Goal: Task Accomplishment & Management: Manage account settings

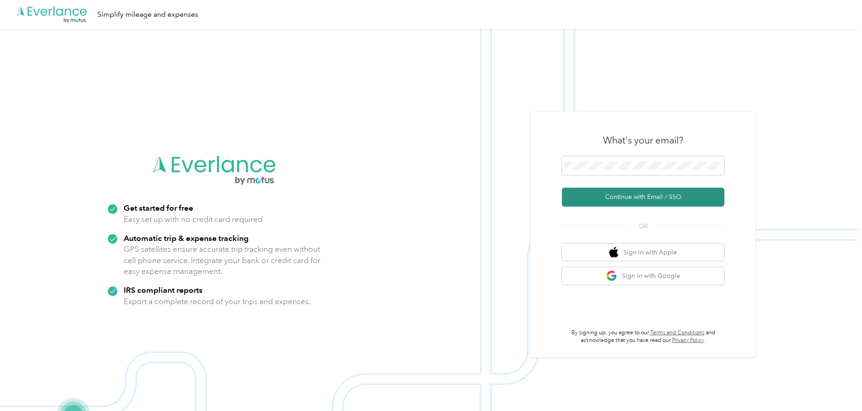
click at [605, 193] on button "Continue with Email / SSO" at bounding box center [643, 197] width 162 height 19
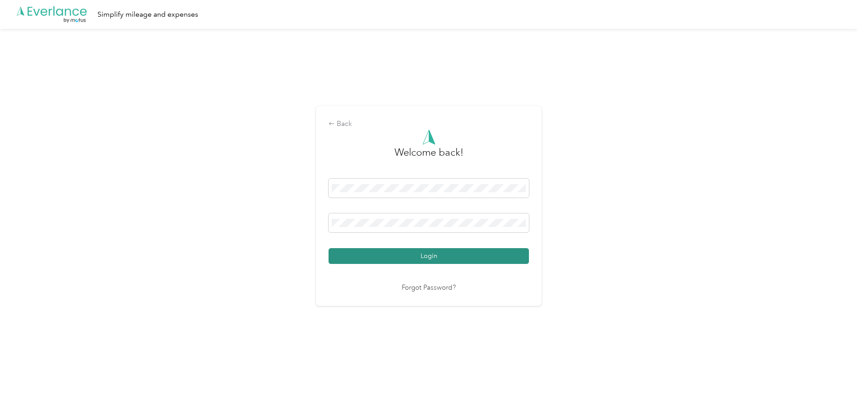
click at [378, 249] on button "Login" at bounding box center [428, 256] width 200 height 16
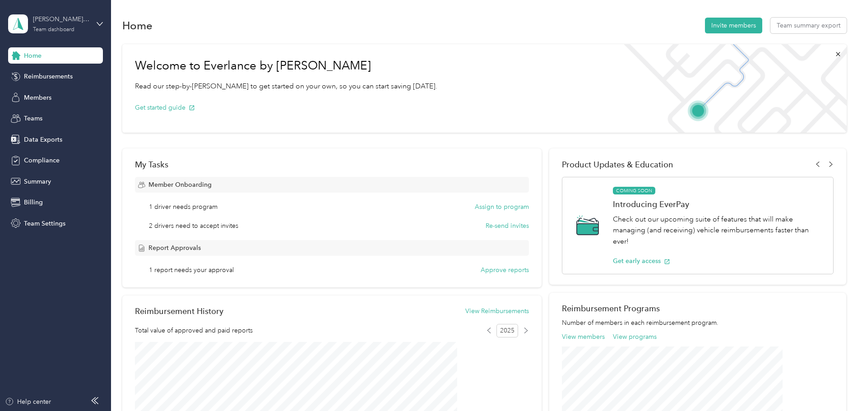
click at [48, 25] on div "[PERSON_NAME]'s Approval Team Team dashboard" at bounding box center [61, 23] width 56 height 18
click at [32, 93] on div "Personal dashboard" at bounding box center [44, 93] width 57 height 9
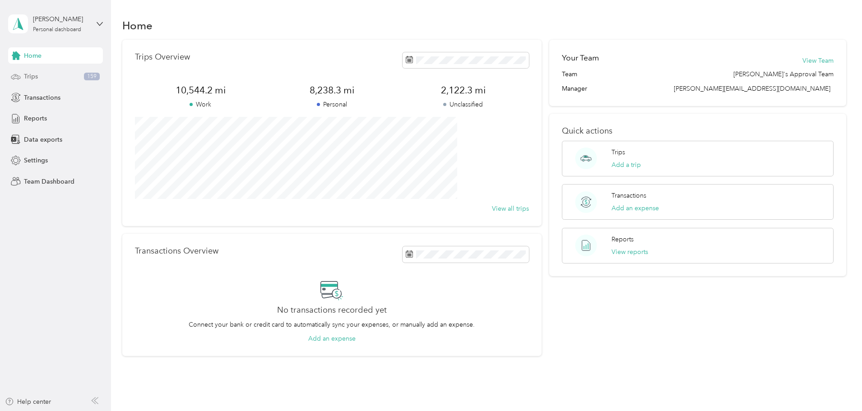
click at [24, 76] on span "Trips" at bounding box center [31, 76] width 14 height 9
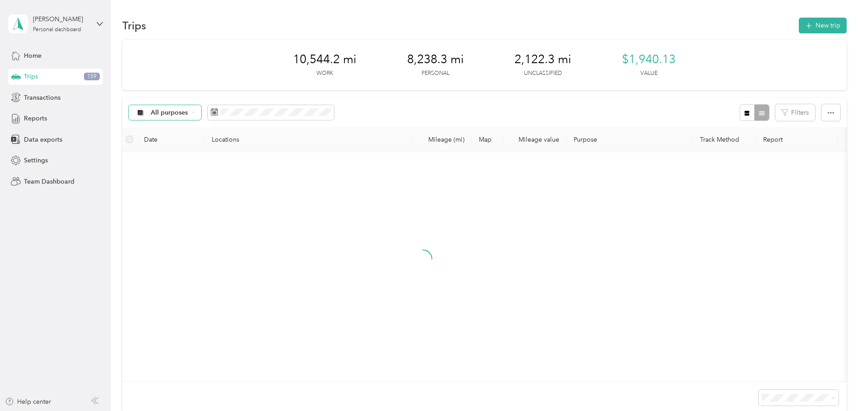
click at [195, 112] on icon at bounding box center [193, 113] width 4 height 4
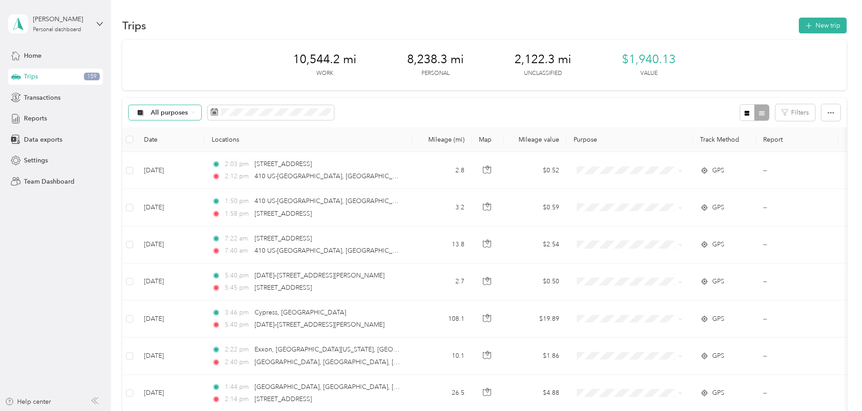
click at [232, 141] on span "Unclassified" at bounding box center [243, 143] width 64 height 9
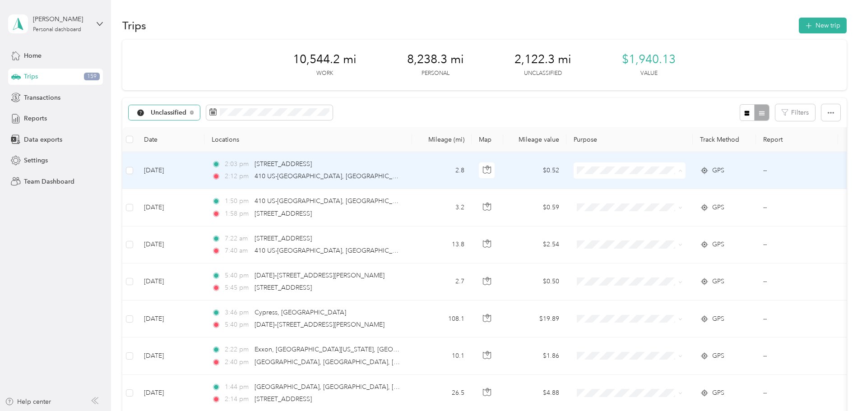
click at [679, 199] on span "Personal" at bounding box center [697, 203] width 83 height 9
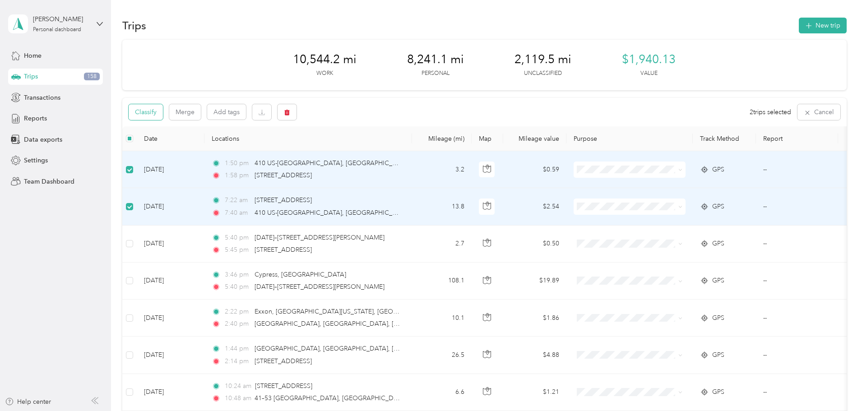
click at [163, 111] on button "Classify" at bounding box center [146, 112] width 34 height 16
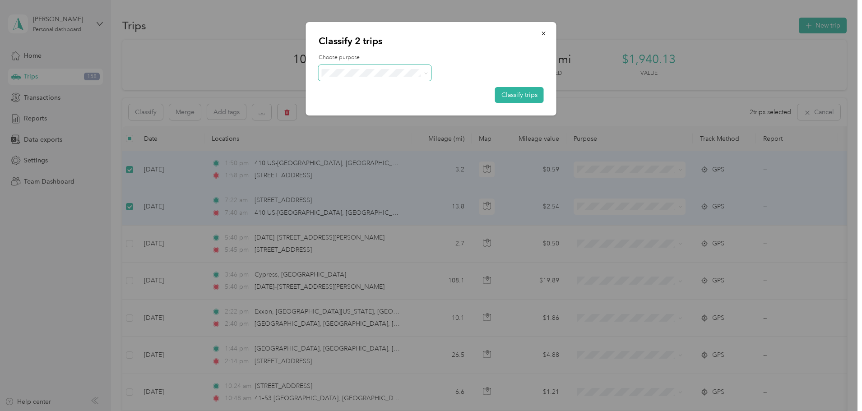
click at [425, 74] on icon at bounding box center [426, 73] width 4 height 4
click at [367, 103] on span "Personal" at bounding box center [383, 100] width 84 height 9
click at [515, 95] on button "Classify trips" at bounding box center [519, 95] width 49 height 16
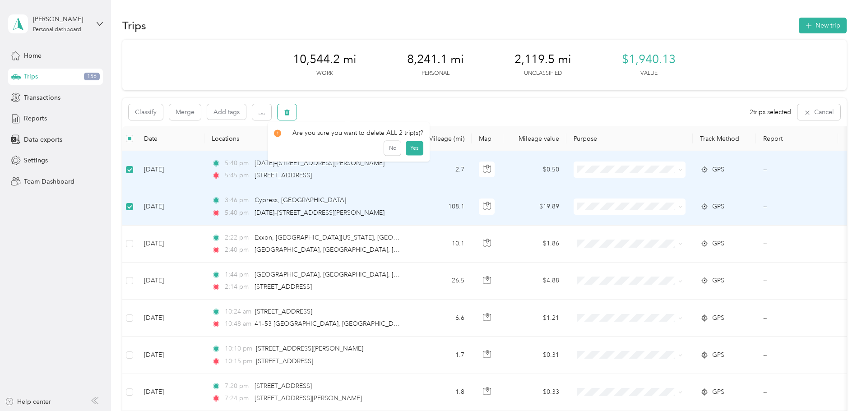
click at [296, 115] on button "button" at bounding box center [286, 112] width 19 height 16
click at [411, 149] on button "Yes" at bounding box center [415, 150] width 18 height 14
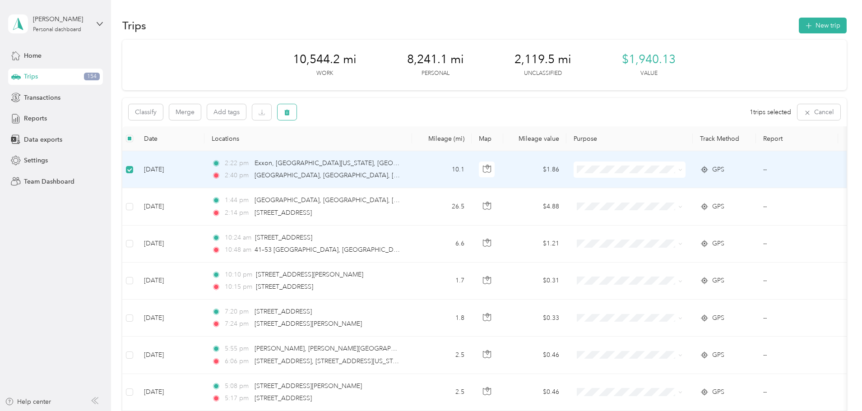
click at [296, 115] on button "button" at bounding box center [286, 112] width 19 height 16
click at [411, 144] on button "Yes" at bounding box center [415, 150] width 18 height 14
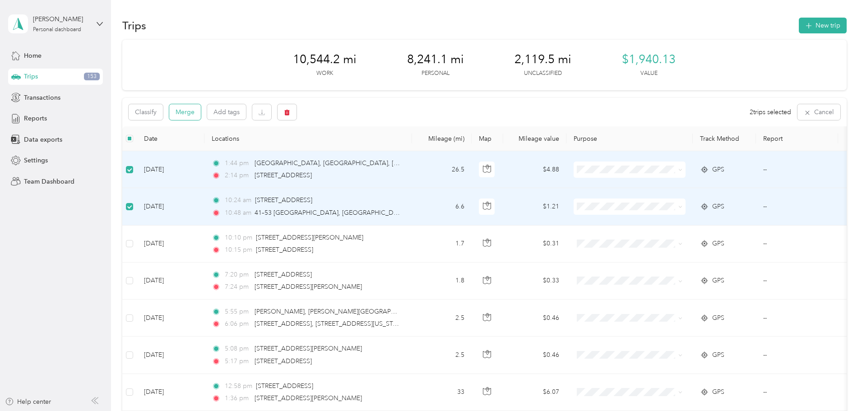
click at [201, 111] on button "Merge" at bounding box center [185, 112] width 32 height 16
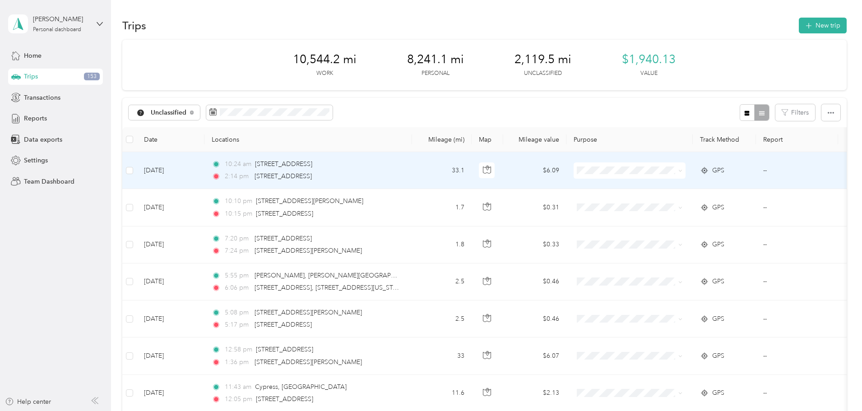
click at [685, 171] on span at bounding box center [629, 170] width 112 height 16
click at [682, 171] on icon at bounding box center [680, 171] width 4 height 4
click at [665, 186] on span "Del Papa Distributing" at bounding box center [697, 187] width 83 height 9
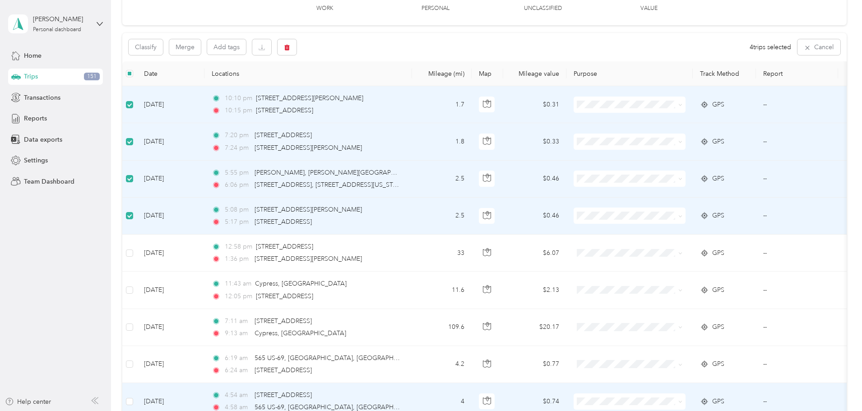
scroll to position [45, 0]
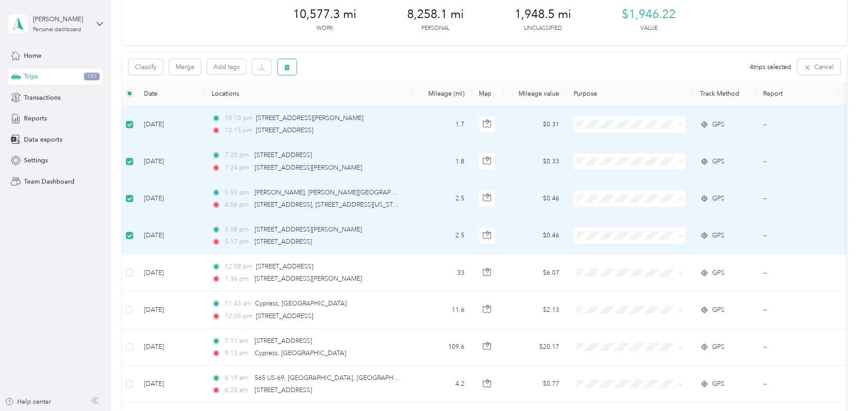
click at [290, 66] on icon "button" at bounding box center [287, 67] width 6 height 6
click at [411, 108] on button "Yes" at bounding box center [415, 104] width 18 height 14
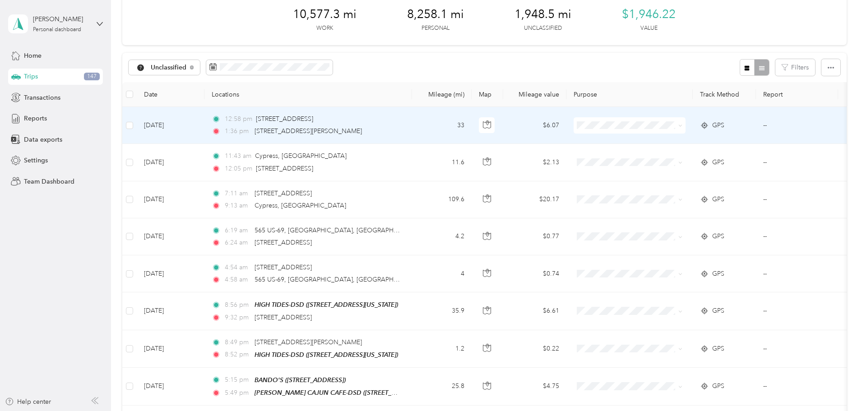
click at [682, 125] on span at bounding box center [678, 125] width 7 height 10
click at [681, 125] on icon at bounding box center [680, 126] width 3 height 2
click at [705, 142] on span "Del Papa Distributing" at bounding box center [697, 142] width 83 height 9
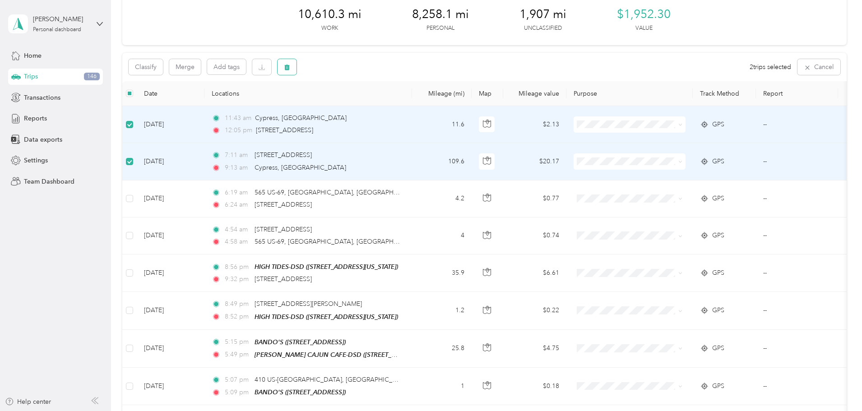
click at [296, 65] on button "button" at bounding box center [286, 67] width 19 height 16
click at [415, 103] on button "Yes" at bounding box center [415, 104] width 18 height 14
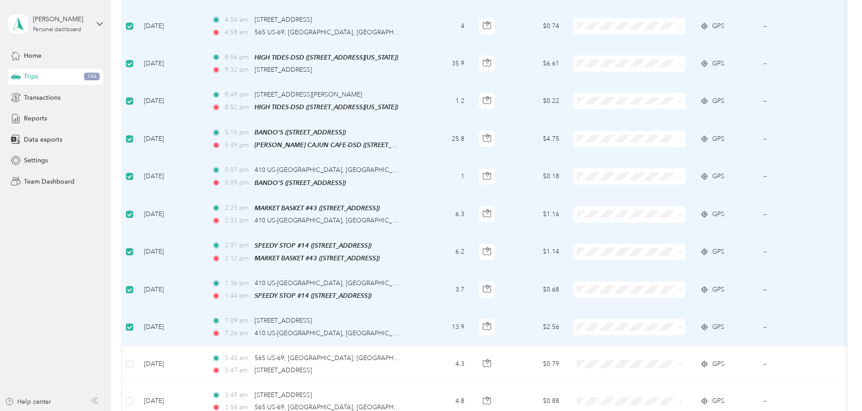
scroll to position [226, 0]
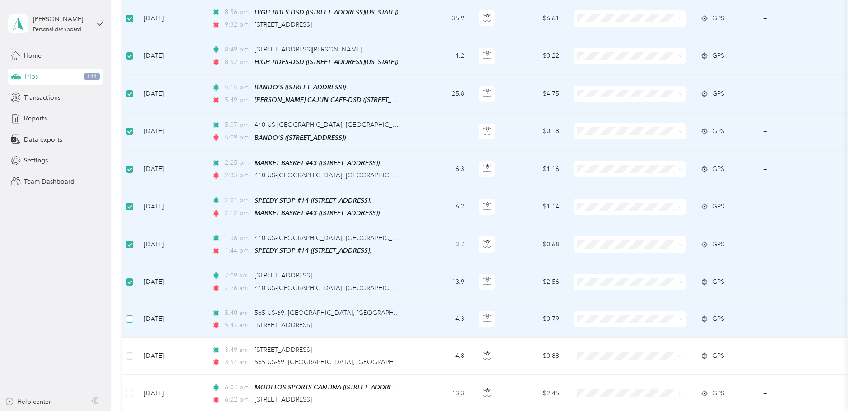
click at [133, 319] on label at bounding box center [129, 319] width 7 height 10
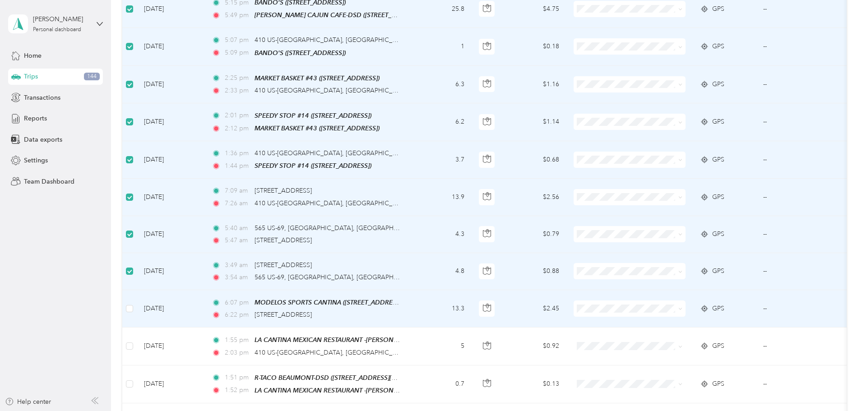
scroll to position [316, 0]
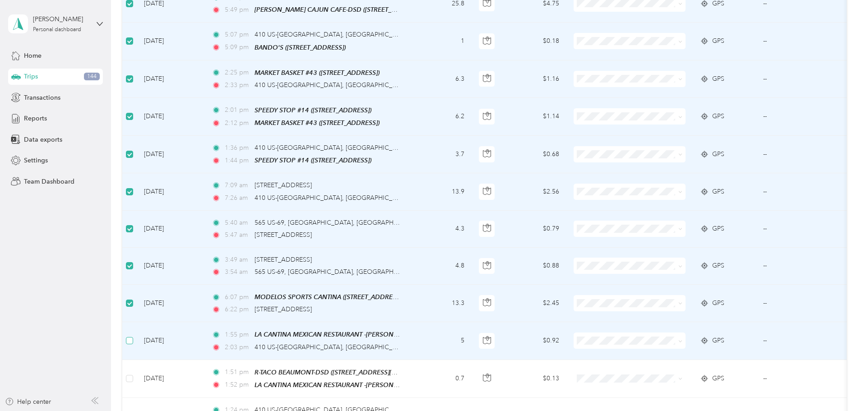
click at [133, 340] on label at bounding box center [129, 341] width 7 height 10
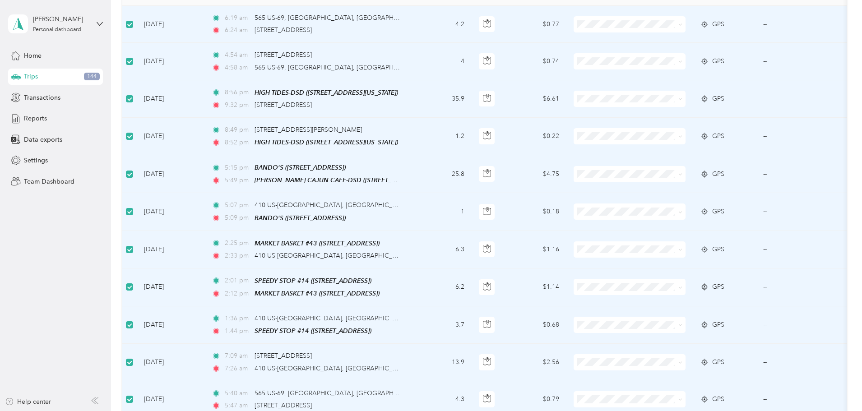
scroll to position [0, 0]
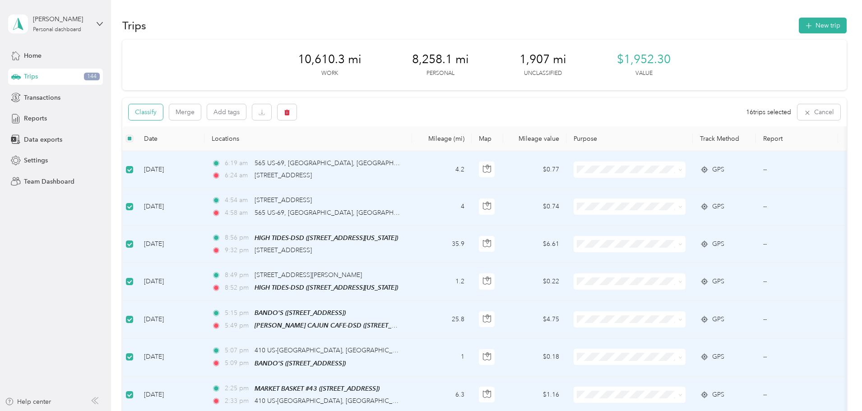
click at [163, 113] on button "Classify" at bounding box center [146, 112] width 34 height 16
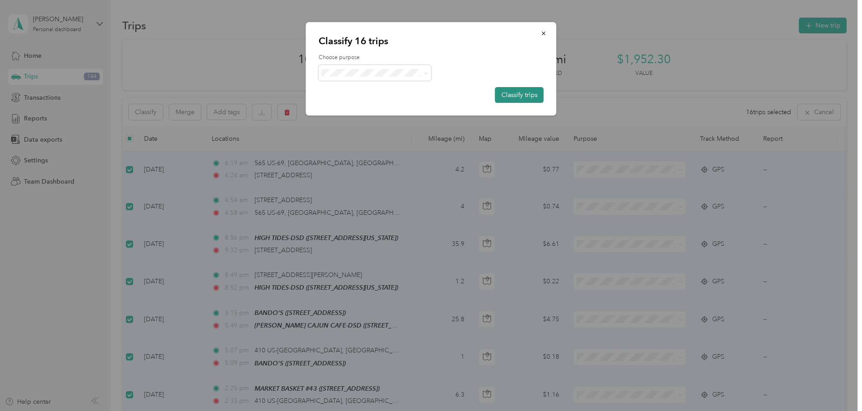
click at [511, 92] on button "Classify trips" at bounding box center [519, 95] width 49 height 16
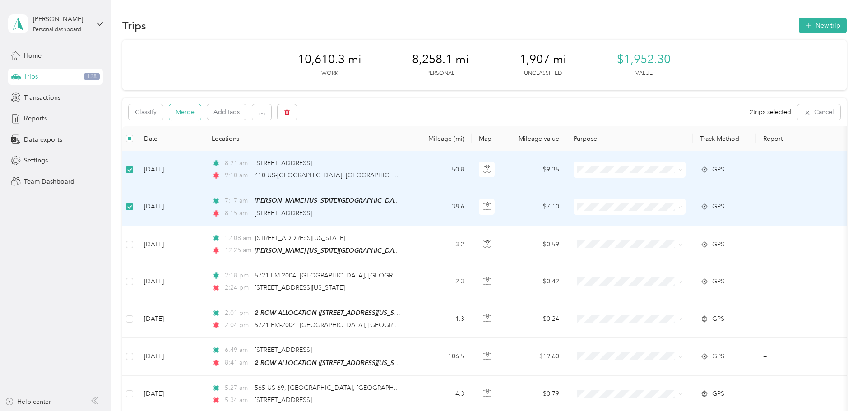
click at [201, 108] on button "Merge" at bounding box center [185, 112] width 32 height 16
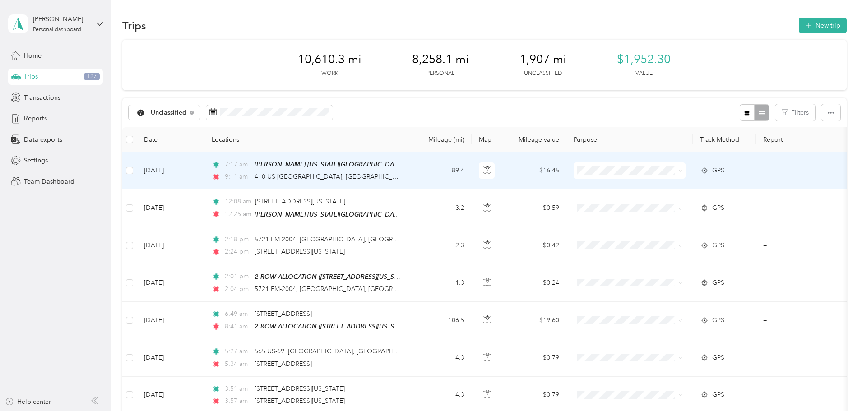
click at [678, 189] on li "Del Papa Distributing" at bounding box center [689, 185] width 112 height 16
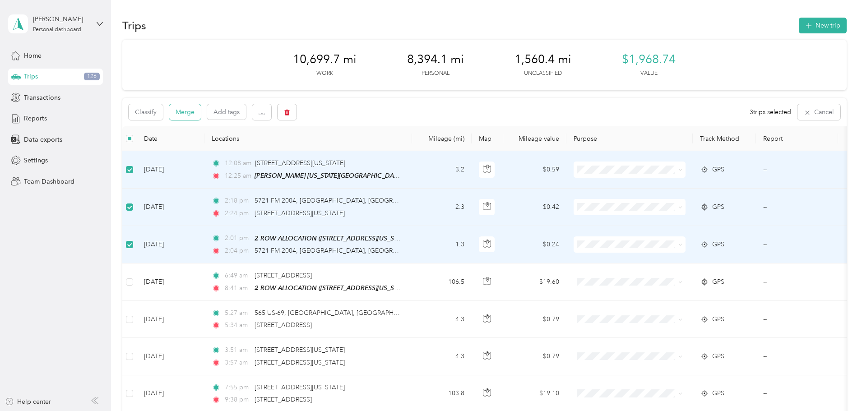
click at [201, 116] on button "Merge" at bounding box center [185, 112] width 32 height 16
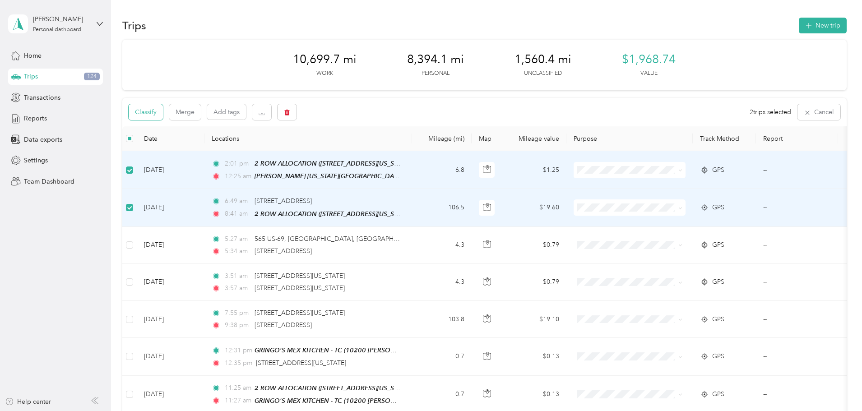
click at [163, 116] on button "Classify" at bounding box center [146, 112] width 34 height 16
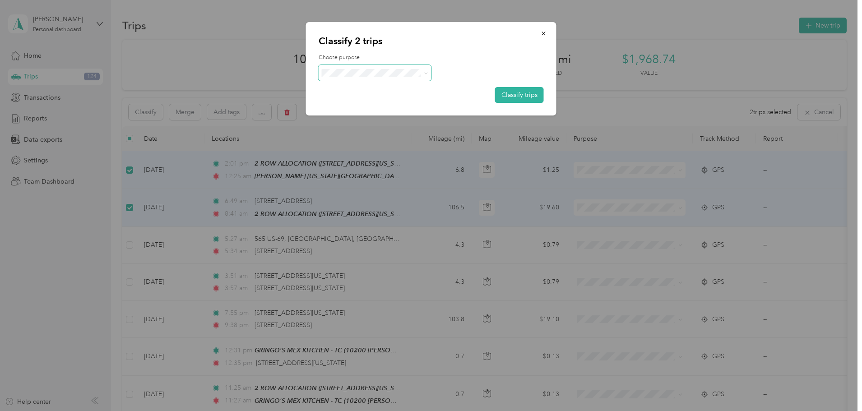
click at [428, 74] on span at bounding box center [375, 73] width 113 height 16
click at [428, 73] on span at bounding box center [375, 73] width 113 height 16
click at [424, 72] on icon at bounding box center [426, 73] width 4 height 4
click at [373, 89] on span "Del Papa Distributing" at bounding box center [383, 89] width 84 height 9
click at [523, 92] on button "Classify trips" at bounding box center [519, 95] width 49 height 16
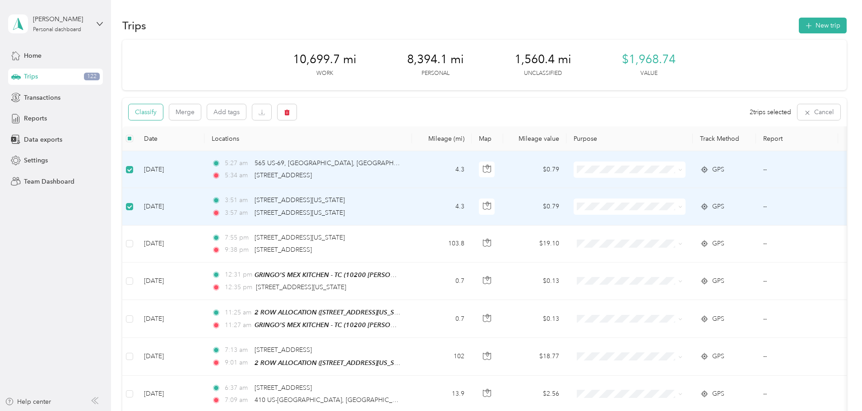
click at [163, 116] on button "Classify" at bounding box center [146, 112] width 34 height 16
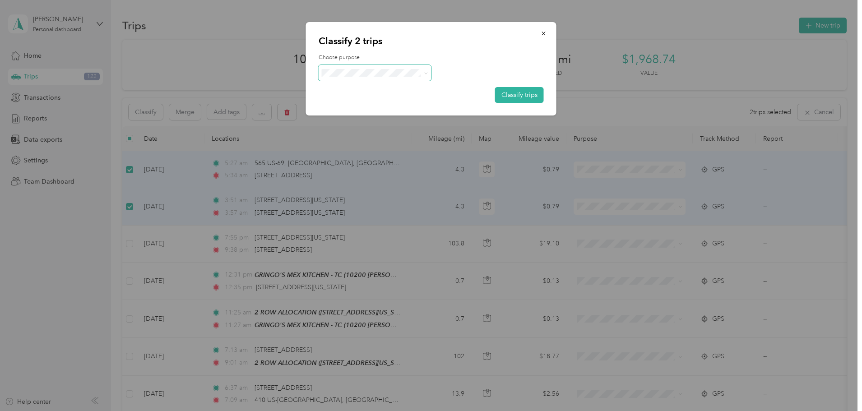
click at [425, 71] on icon at bounding box center [426, 73] width 4 height 4
click at [343, 101] on span "Personal" at bounding box center [383, 101] width 84 height 9
click at [514, 94] on button "Classify trips" at bounding box center [519, 95] width 49 height 16
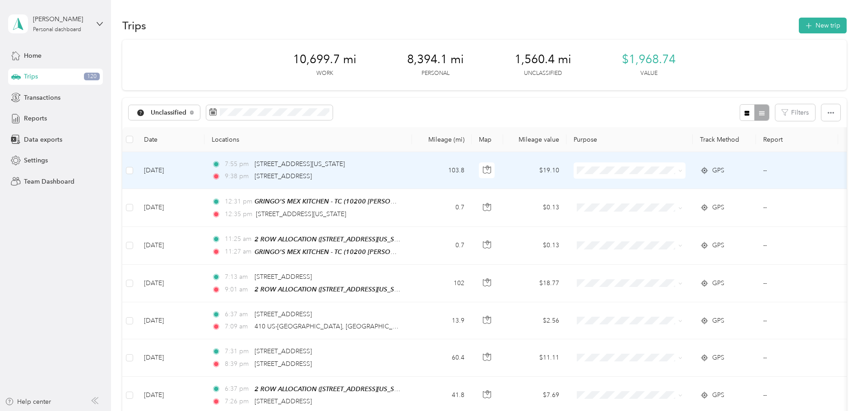
click at [682, 171] on icon at bounding box center [680, 171] width 4 height 4
click at [713, 185] on span "Del Papa Distributing" at bounding box center [697, 186] width 83 height 9
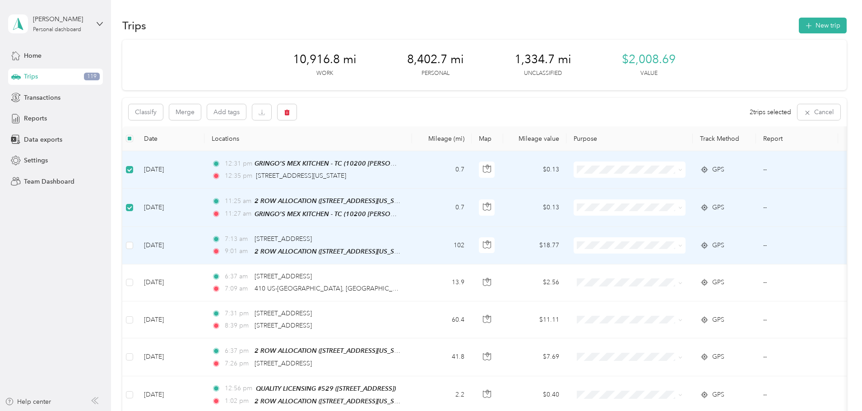
click at [137, 245] on td at bounding box center [129, 245] width 14 height 37
click at [201, 109] on button "Merge" at bounding box center [185, 112] width 32 height 16
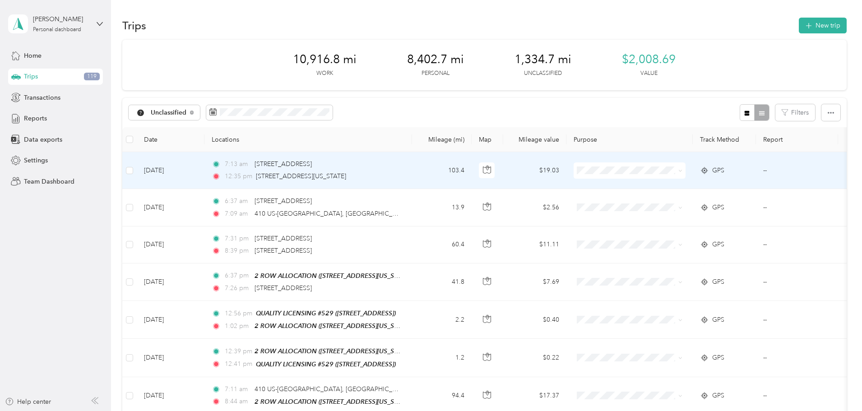
click at [682, 172] on icon at bounding box center [680, 171] width 4 height 4
click at [711, 189] on li "Del Papa Distributing" at bounding box center [689, 188] width 112 height 16
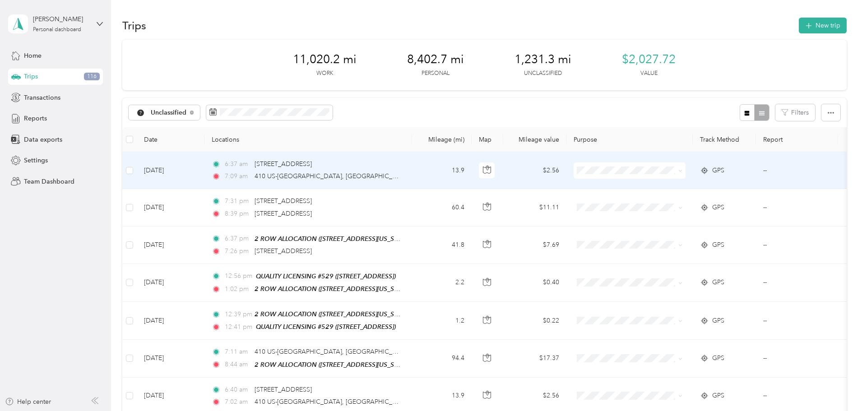
click at [681, 171] on icon at bounding box center [680, 171] width 3 height 2
click at [668, 199] on span "Personal" at bounding box center [697, 203] width 83 height 9
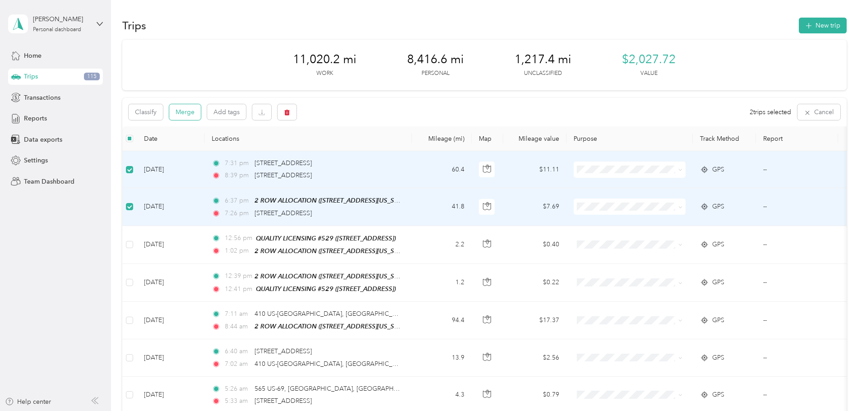
click at [201, 113] on button "Merge" at bounding box center [185, 112] width 32 height 16
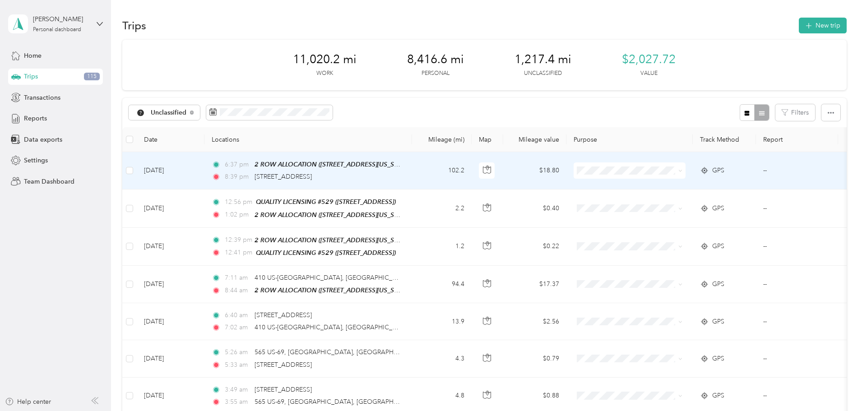
click at [682, 171] on icon at bounding box center [680, 171] width 4 height 4
click at [685, 186] on span "Del Papa Distributing" at bounding box center [697, 187] width 83 height 9
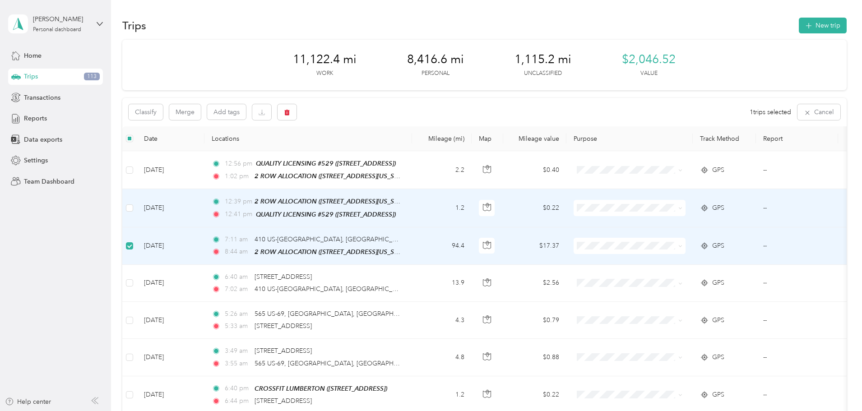
click at [133, 210] on label at bounding box center [129, 208] width 7 height 10
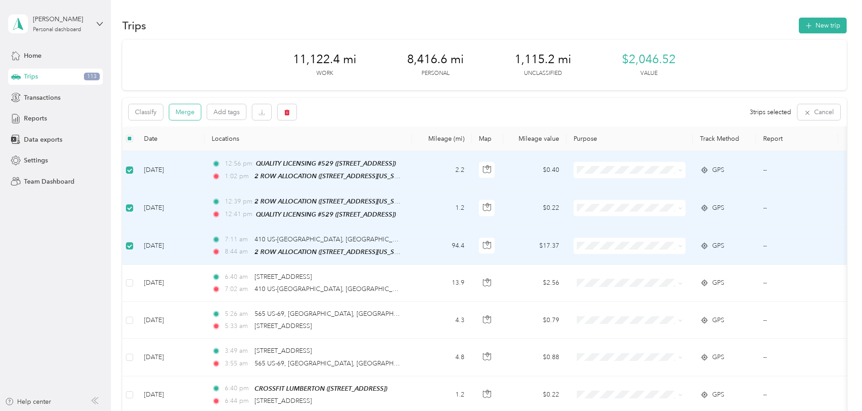
click at [201, 112] on button "Merge" at bounding box center [185, 112] width 32 height 16
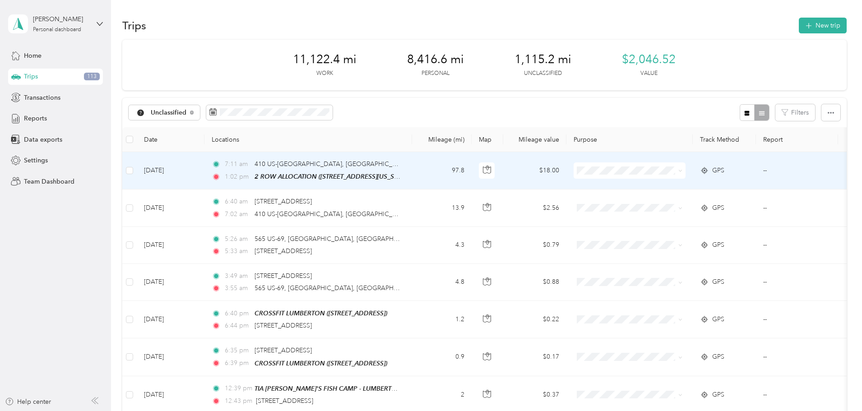
click at [682, 171] on icon at bounding box center [680, 171] width 4 height 4
click at [688, 186] on span "Del Papa Distributing" at bounding box center [697, 187] width 83 height 9
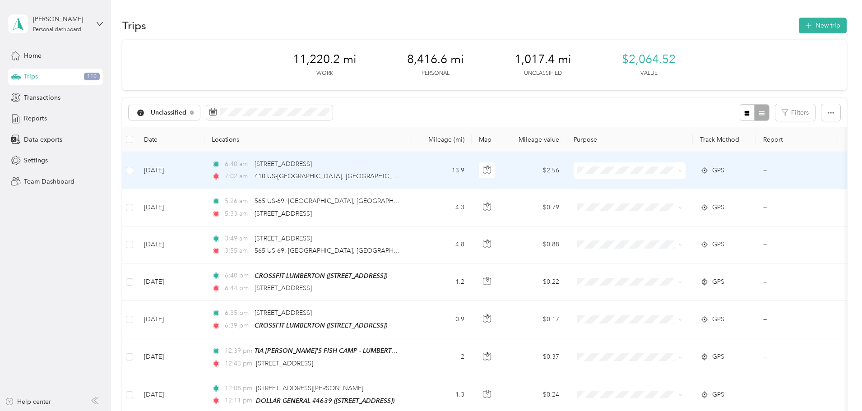
click at [653, 202] on span "Personal" at bounding box center [689, 203] width 99 height 9
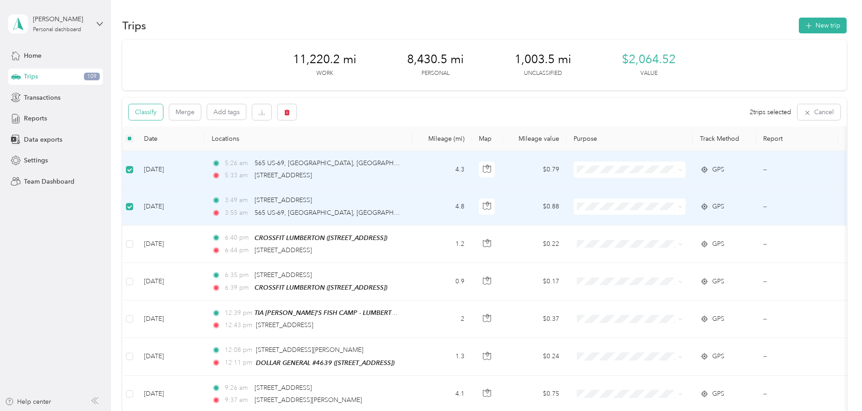
click at [163, 114] on button "Classify" at bounding box center [146, 112] width 34 height 16
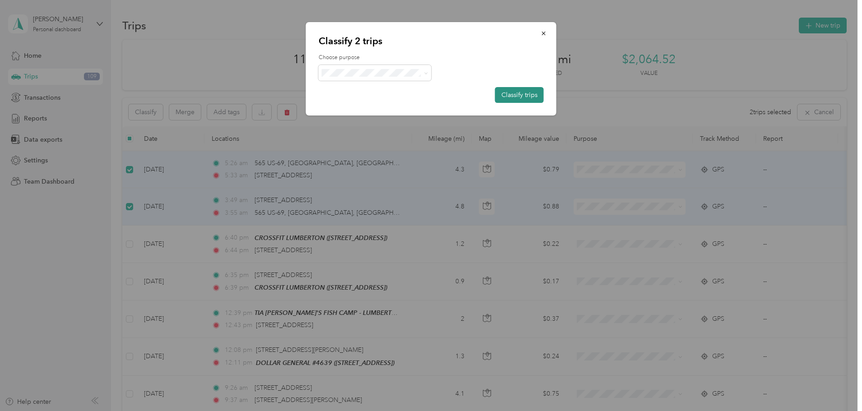
click at [514, 94] on button "Classify trips" at bounding box center [519, 95] width 49 height 16
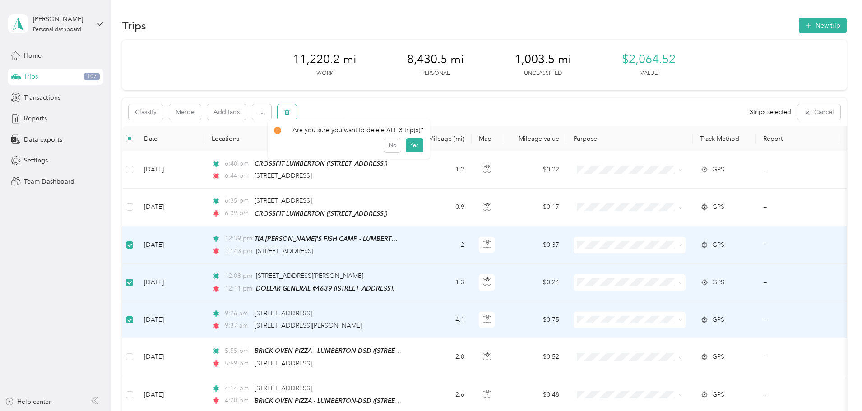
click at [296, 114] on button "button" at bounding box center [286, 112] width 19 height 16
click at [408, 147] on button "Yes" at bounding box center [415, 150] width 18 height 14
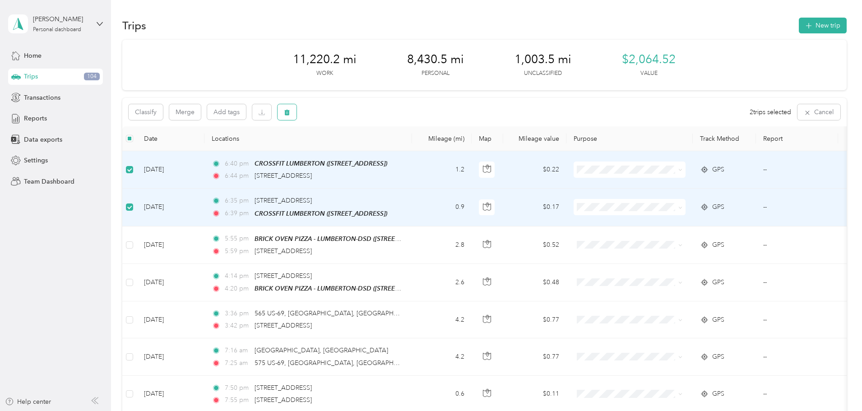
click at [296, 116] on button "button" at bounding box center [286, 112] width 19 height 16
click at [417, 151] on button "Yes" at bounding box center [415, 150] width 18 height 14
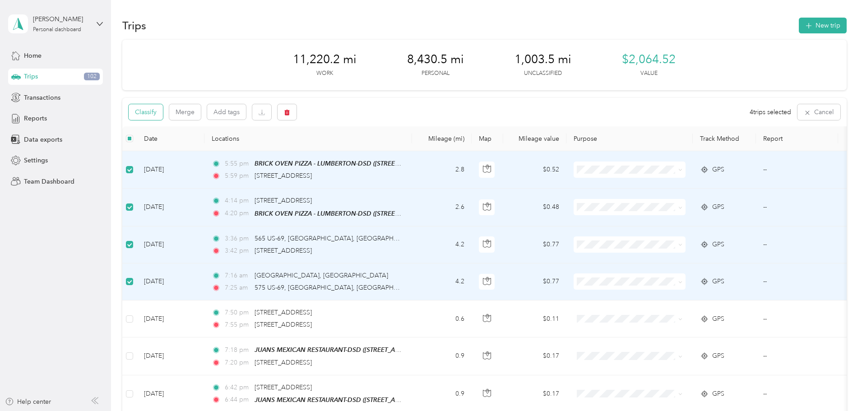
click at [163, 109] on button "Classify" at bounding box center [146, 112] width 34 height 16
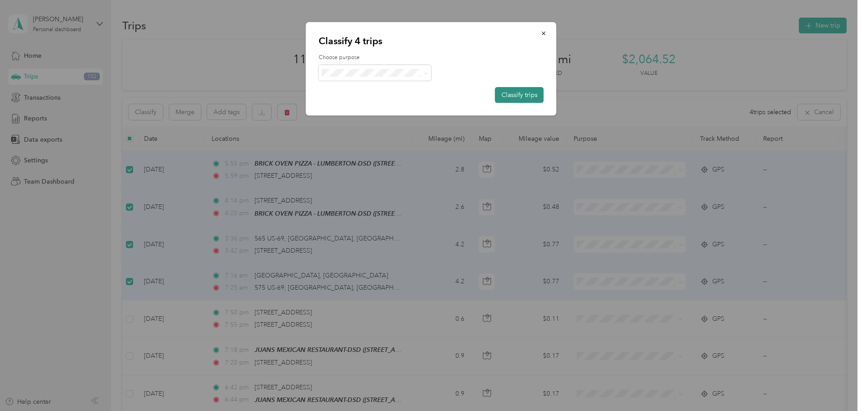
click at [524, 90] on button "Classify trips" at bounding box center [519, 95] width 49 height 16
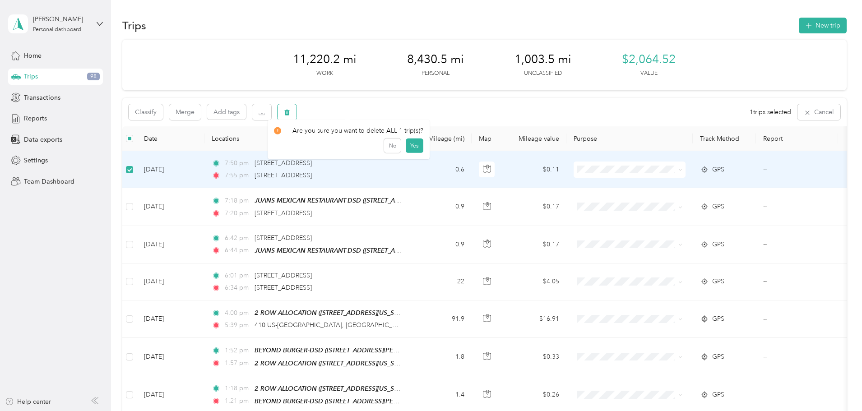
click at [290, 115] on icon "button" at bounding box center [286, 113] width 5 height 6
click at [416, 148] on button "Yes" at bounding box center [415, 150] width 18 height 14
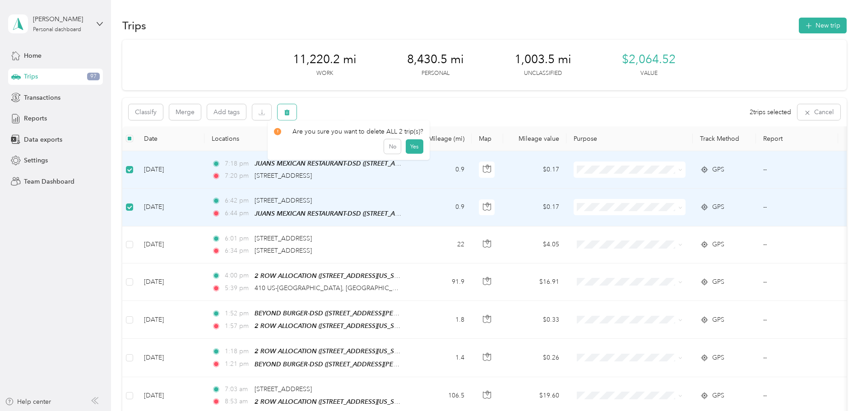
click at [296, 113] on button "button" at bounding box center [286, 112] width 19 height 16
click at [411, 149] on button "Yes" at bounding box center [415, 150] width 18 height 14
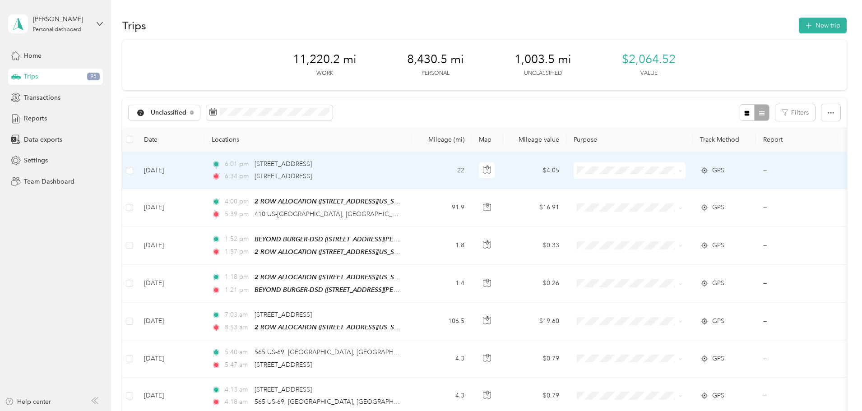
click at [682, 175] on span at bounding box center [678, 171] width 7 height 10
click at [654, 187] on span "Del Papa Distributing" at bounding box center [689, 187] width 99 height 9
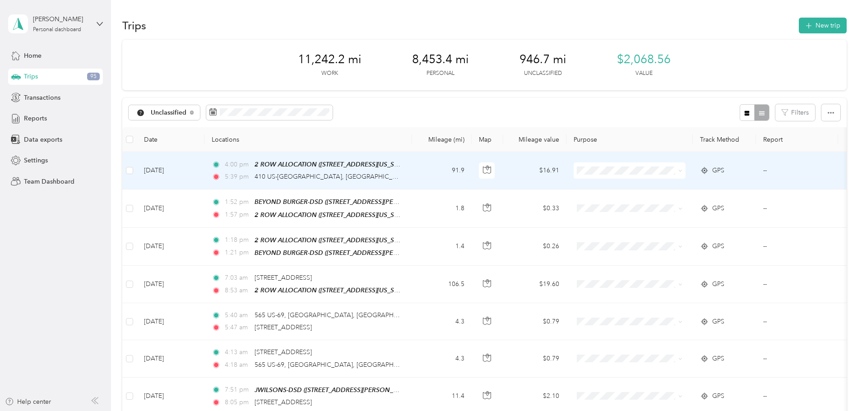
click at [682, 170] on icon at bounding box center [680, 171] width 4 height 4
click at [682, 187] on span "Del Papa Distributing" at bounding box center [697, 183] width 83 height 9
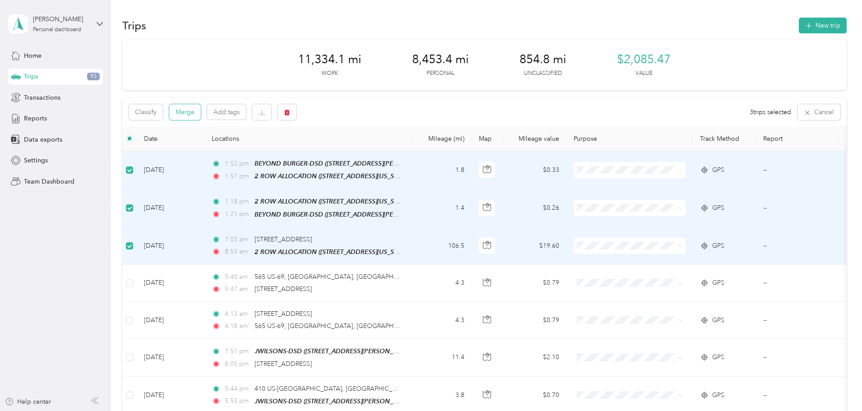
click at [201, 116] on button "Merge" at bounding box center [185, 112] width 32 height 16
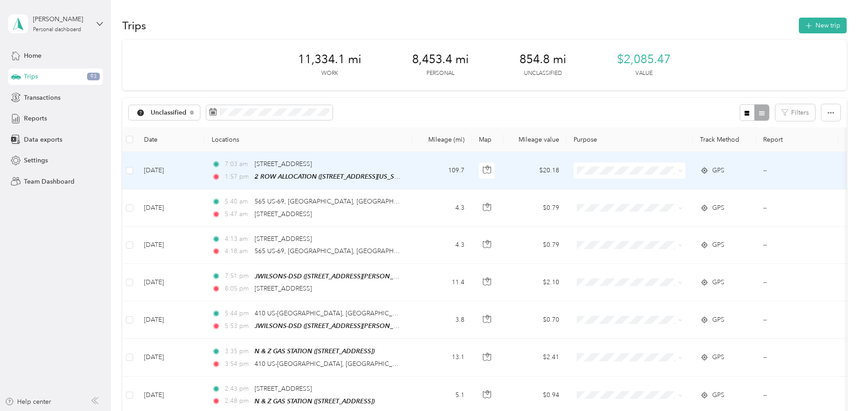
click at [693, 186] on span "Del Papa Distributing" at bounding box center [697, 182] width 83 height 9
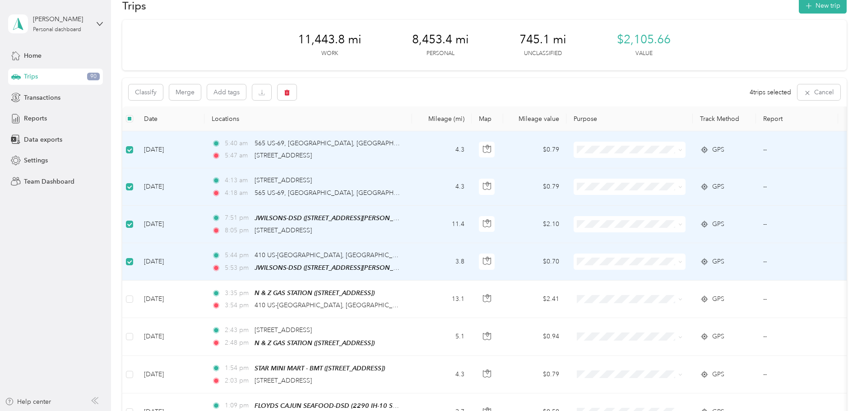
scroll to position [45, 0]
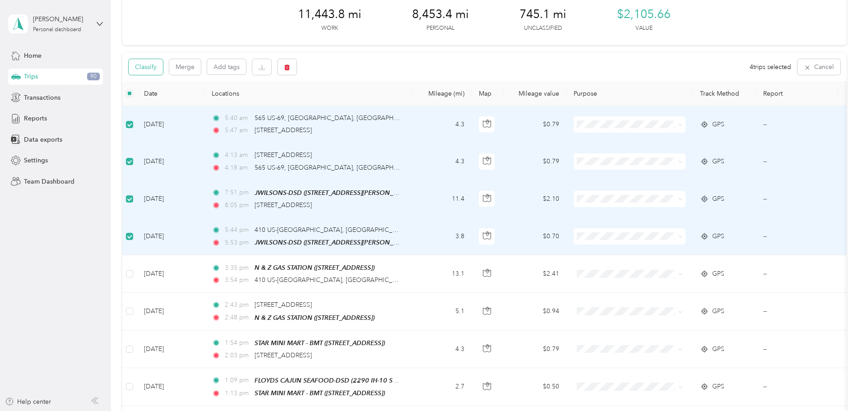
click at [163, 64] on button "Classify" at bounding box center [146, 67] width 34 height 16
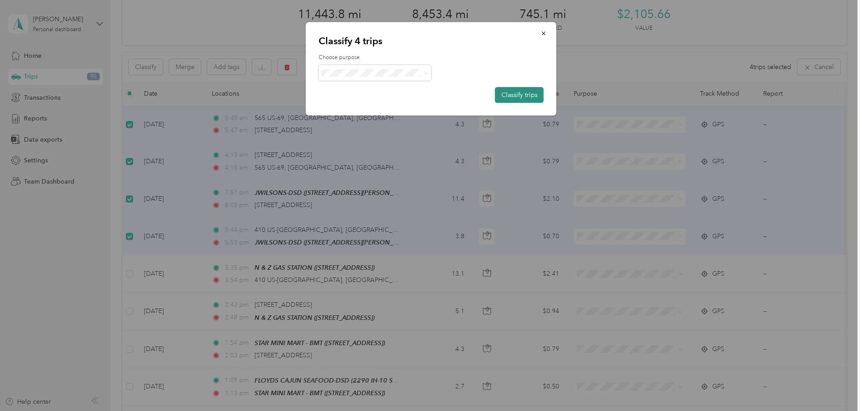
click at [511, 93] on button "Classify trips" at bounding box center [519, 95] width 49 height 16
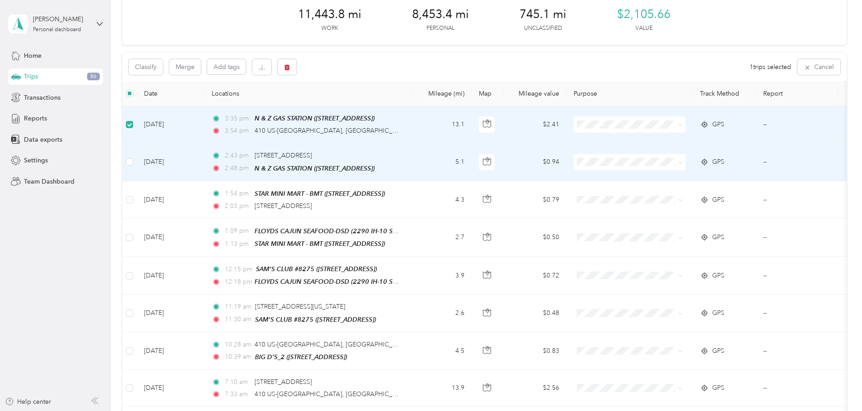
click at [137, 159] on td at bounding box center [129, 161] width 14 height 37
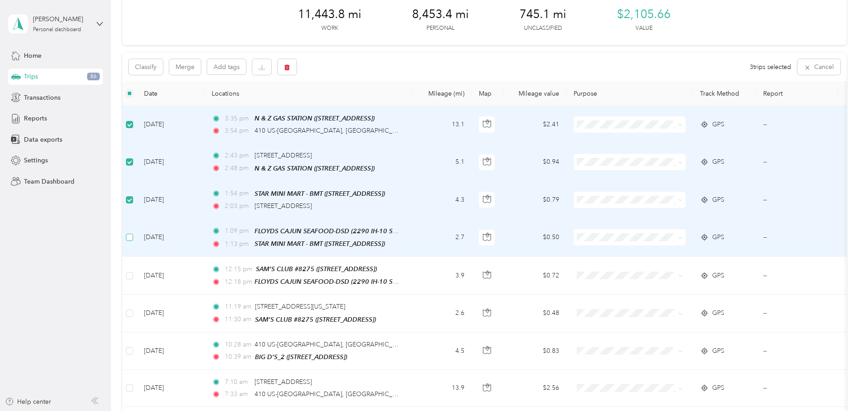
click at [133, 240] on label at bounding box center [129, 237] width 7 height 10
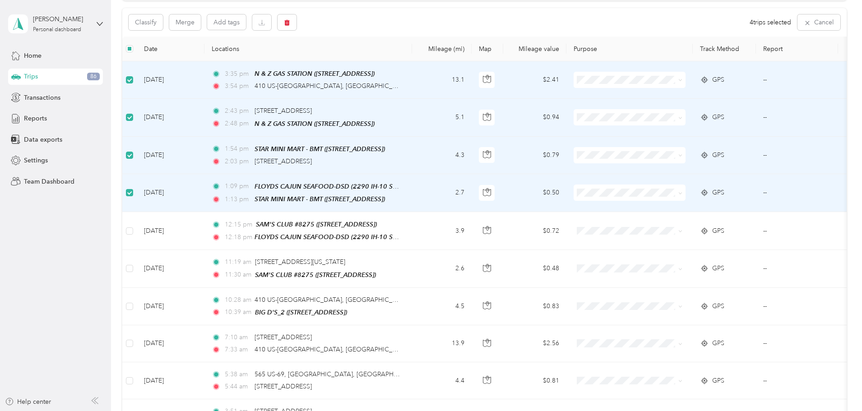
scroll to position [90, 0]
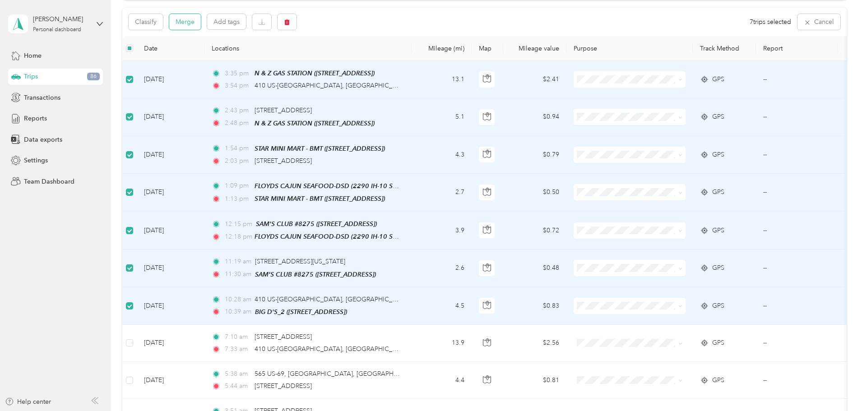
click at [201, 20] on button "Merge" at bounding box center [185, 22] width 32 height 16
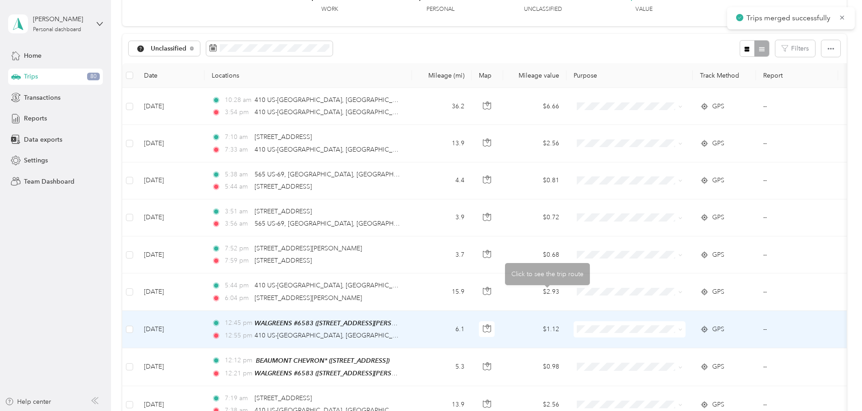
scroll to position [46, 0]
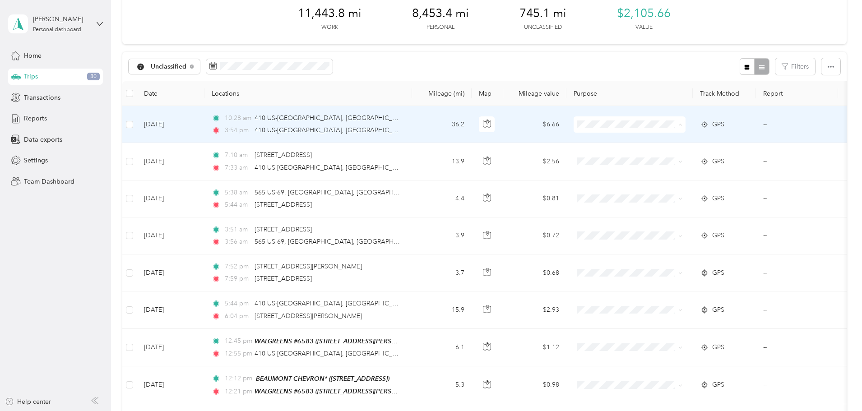
click at [665, 156] on span "Personal" at bounding box center [697, 156] width 83 height 9
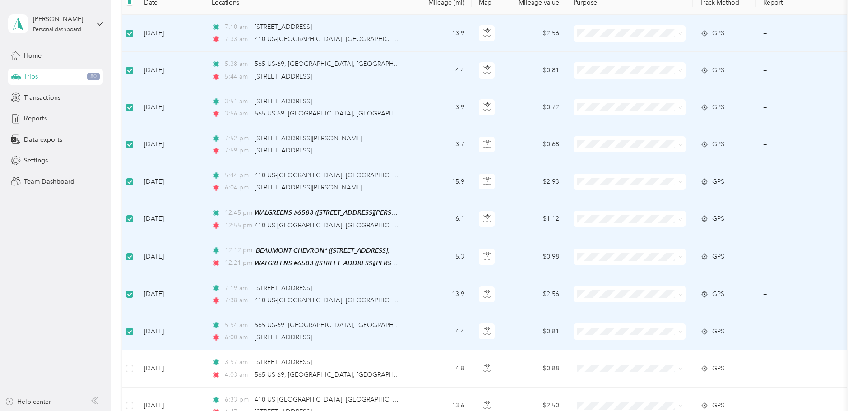
scroll to position [181, 0]
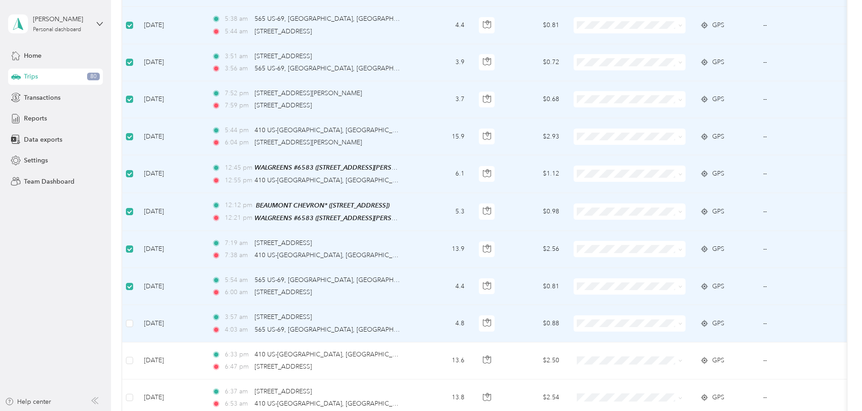
click at [137, 324] on td at bounding box center [129, 323] width 14 height 37
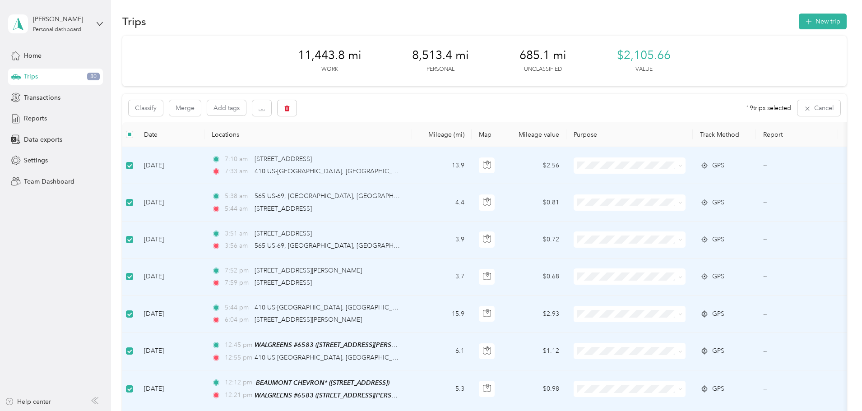
scroll to position [0, 0]
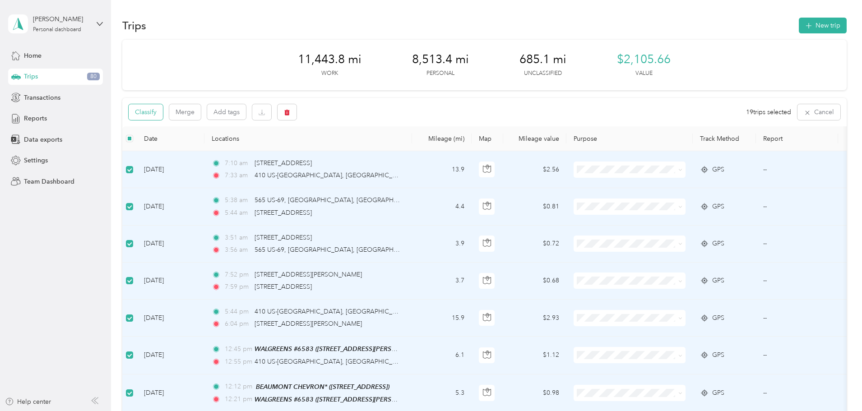
click at [163, 114] on button "Classify" at bounding box center [146, 112] width 34 height 16
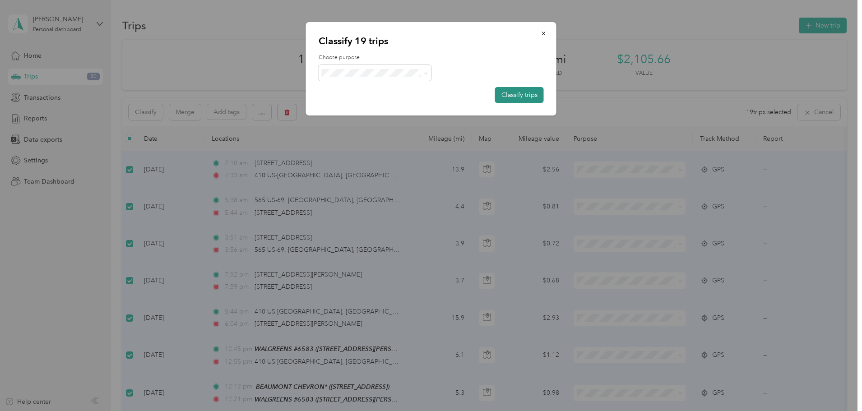
click at [522, 92] on button "Classify trips" at bounding box center [519, 95] width 49 height 16
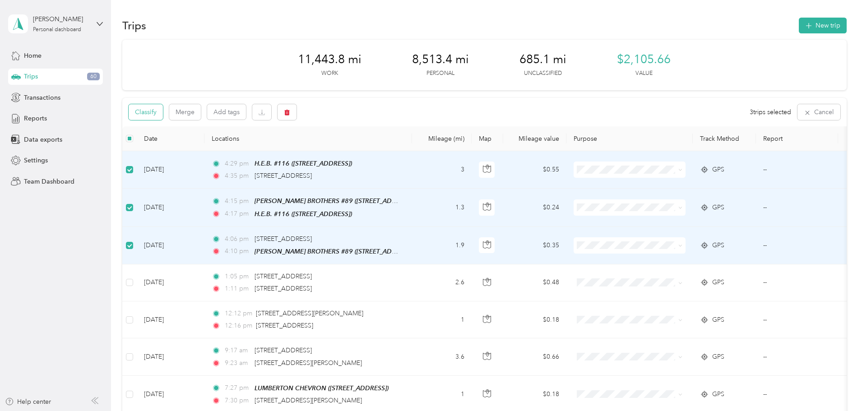
click at [163, 117] on button "Classify" at bounding box center [146, 112] width 34 height 16
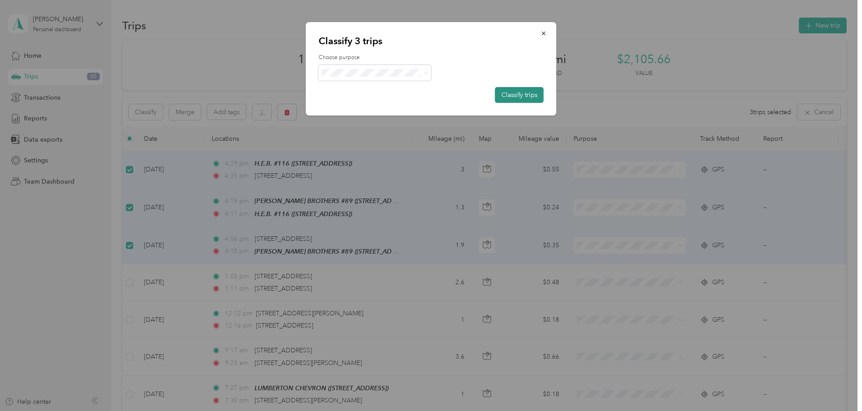
click at [518, 98] on button "Classify trips" at bounding box center [519, 95] width 49 height 16
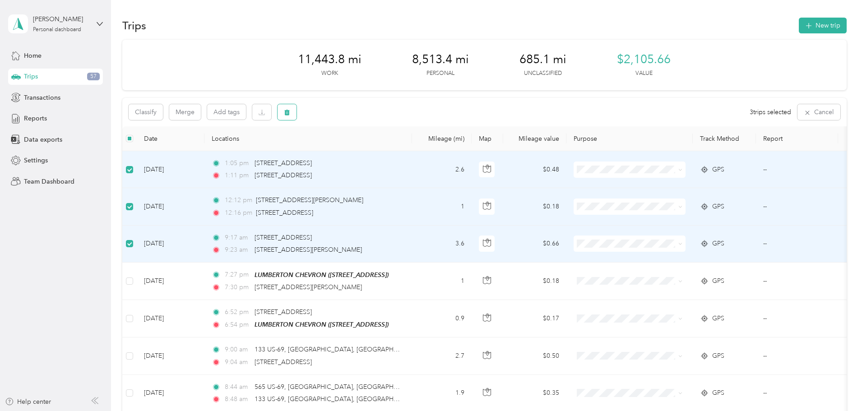
click at [290, 111] on icon "button" at bounding box center [286, 113] width 5 height 6
click at [406, 149] on button "Yes" at bounding box center [415, 150] width 18 height 14
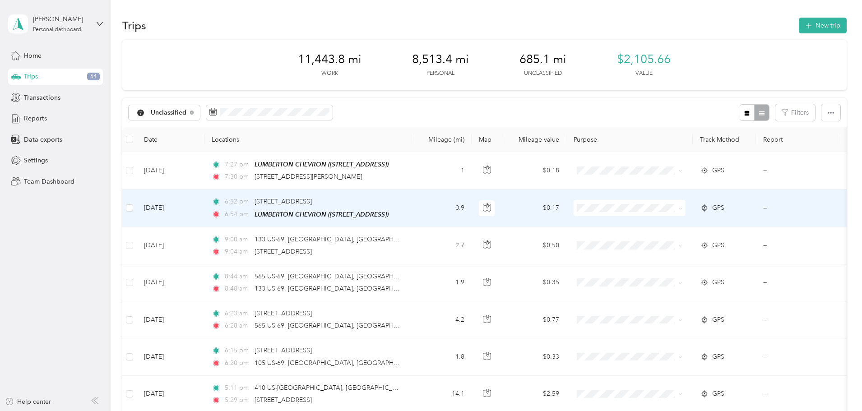
click at [401, 199] on div "6:52 pm [STREET_ADDRESS]" at bounding box center [306, 202] width 189 height 10
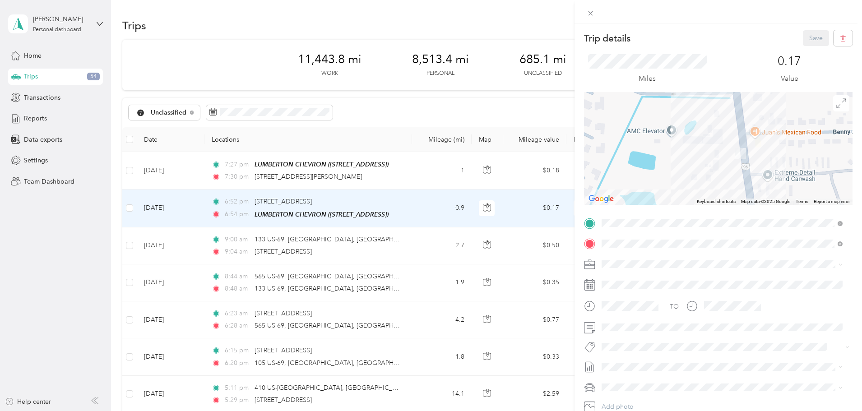
drag, startPoint x: 694, startPoint y: 114, endPoint x: 677, endPoint y: 183, distance: 71.2
click at [677, 183] on div at bounding box center [718, 148] width 268 height 113
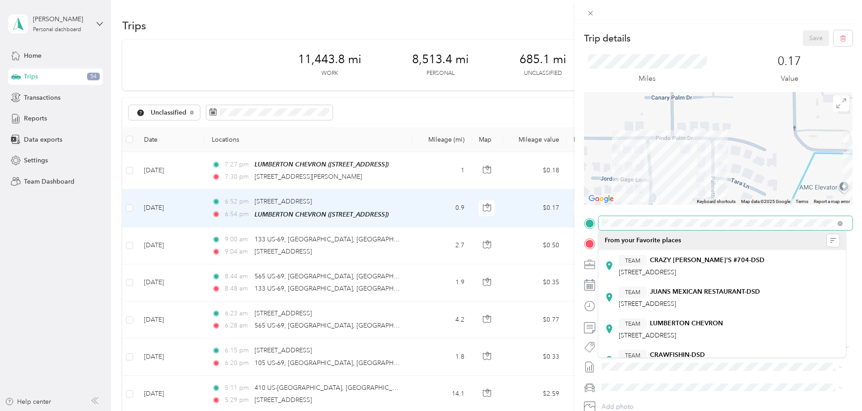
drag, startPoint x: 681, startPoint y: 166, endPoint x: 857, endPoint y: 227, distance: 186.1
click at [857, 227] on div "Trip details Save This trip cannot be edited because it is either under review,…" at bounding box center [717, 229] width 287 height 411
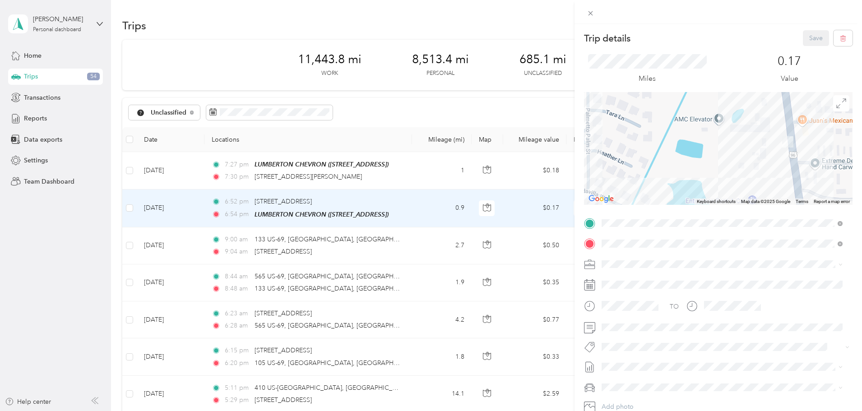
drag, startPoint x: 783, startPoint y: 157, endPoint x: 659, endPoint y: 88, distance: 141.8
click at [659, 88] on div "Trip details Save This trip cannot be edited because it is either under review,…" at bounding box center [718, 232] width 268 height 404
click at [188, 207] on div "Trip details Save This trip cannot be edited because it is either under review,…" at bounding box center [431, 205] width 862 height 411
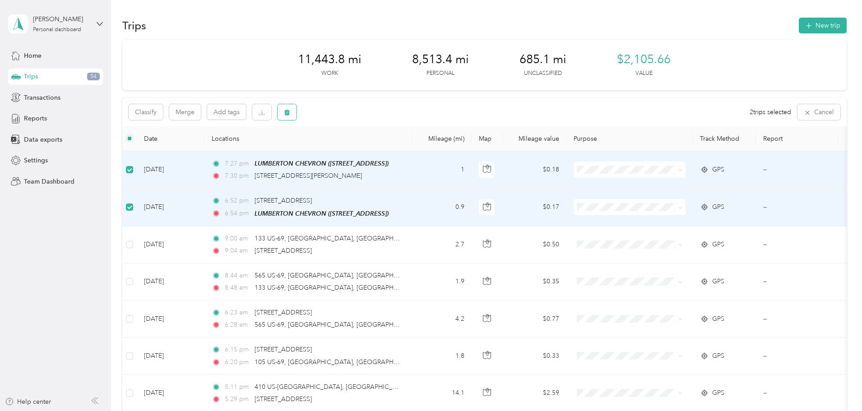
click at [290, 111] on icon "button" at bounding box center [286, 113] width 5 height 6
click at [418, 152] on button "Yes" at bounding box center [415, 150] width 18 height 14
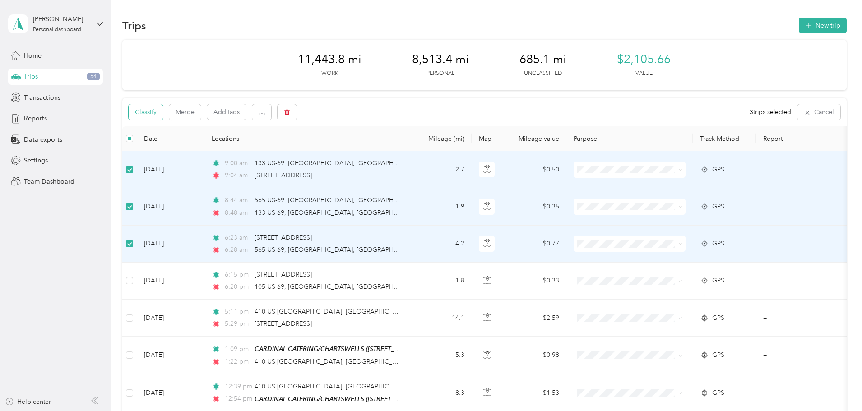
click at [163, 114] on button "Classify" at bounding box center [146, 112] width 34 height 16
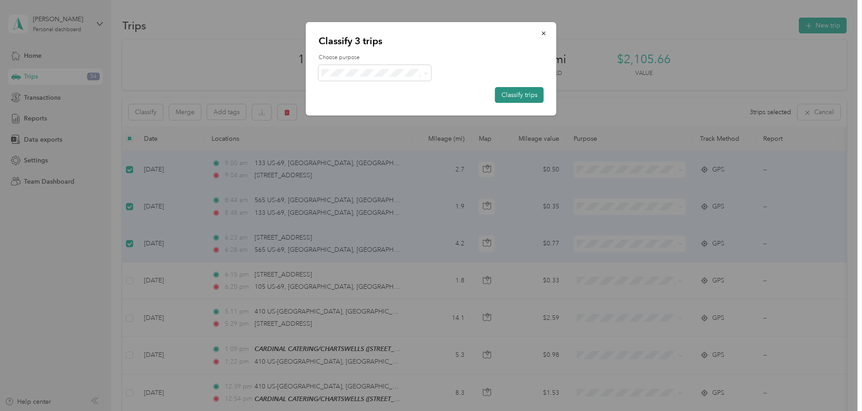
click at [521, 93] on button "Classify trips" at bounding box center [519, 95] width 49 height 16
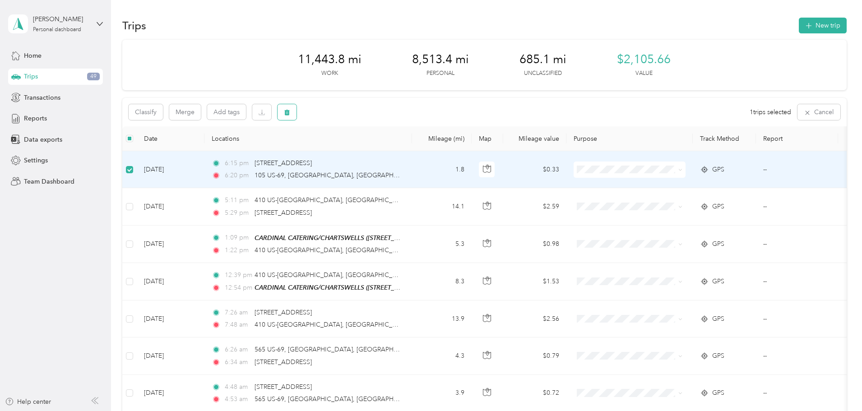
click at [290, 111] on icon "button" at bounding box center [286, 113] width 5 height 6
click at [412, 148] on button "Yes" at bounding box center [415, 150] width 18 height 14
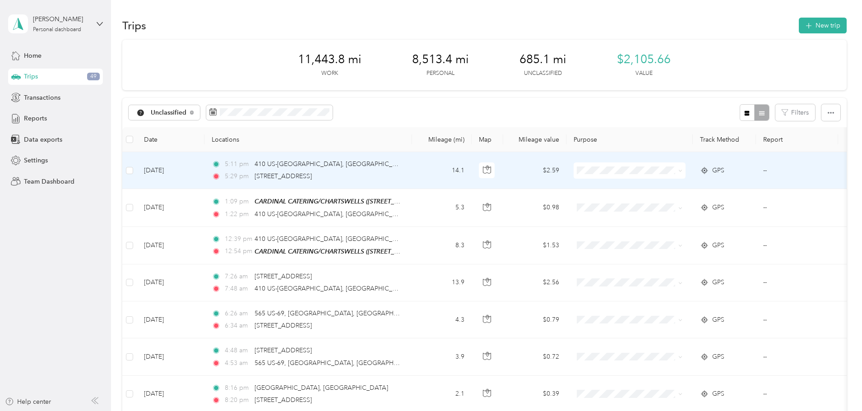
click at [671, 201] on span "Personal" at bounding box center [697, 201] width 83 height 9
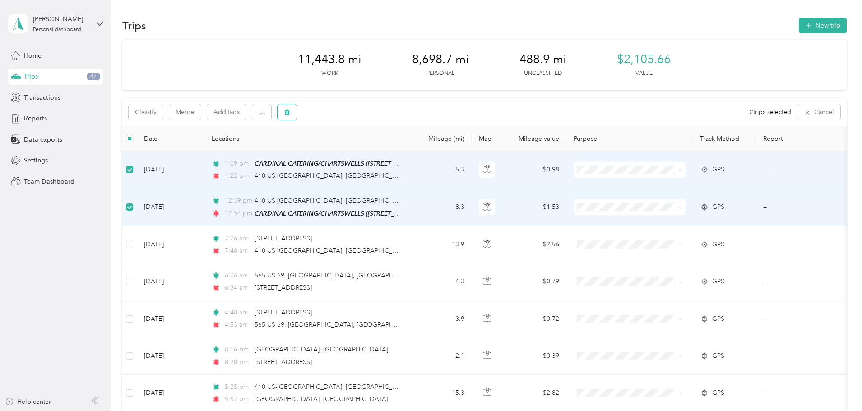
click at [290, 111] on icon "button" at bounding box center [286, 113] width 5 height 6
click at [408, 148] on button "Yes" at bounding box center [415, 150] width 18 height 14
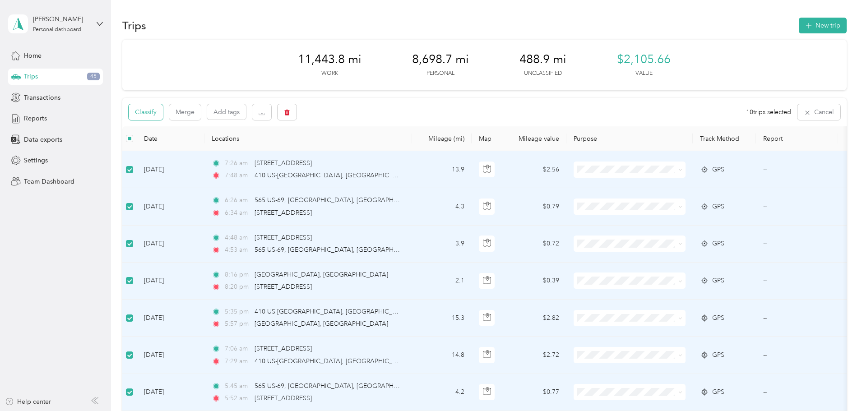
click at [163, 113] on button "Classify" at bounding box center [146, 112] width 34 height 16
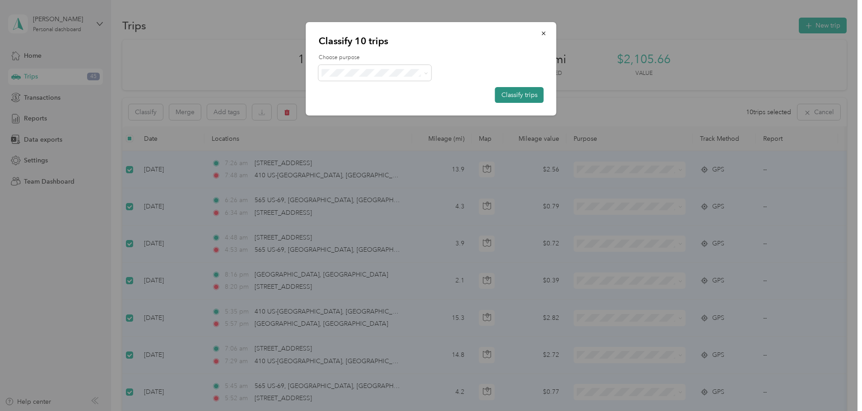
click at [510, 93] on button "Classify trips" at bounding box center [519, 95] width 49 height 16
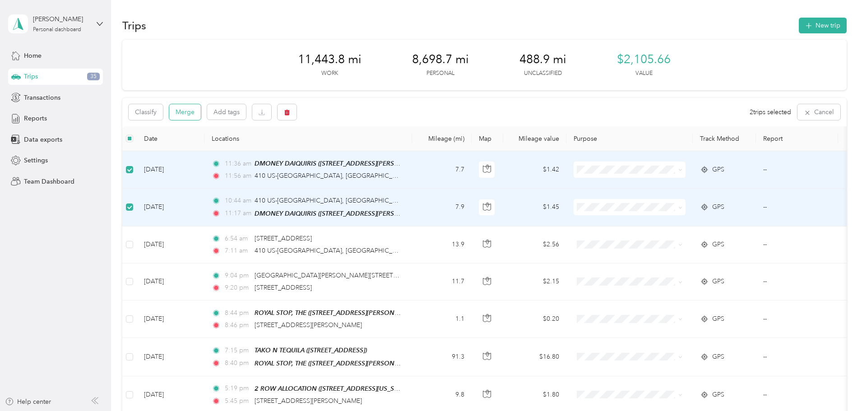
click at [201, 110] on button "Merge" at bounding box center [185, 112] width 32 height 16
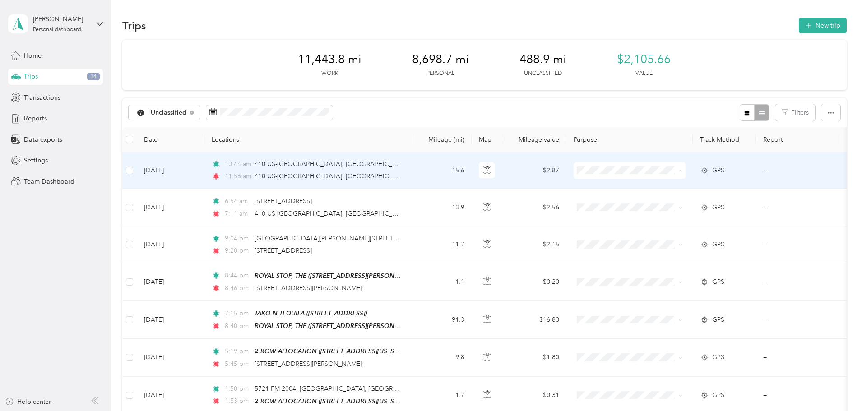
click at [680, 188] on li "Del Papa Distributing" at bounding box center [689, 188] width 112 height 16
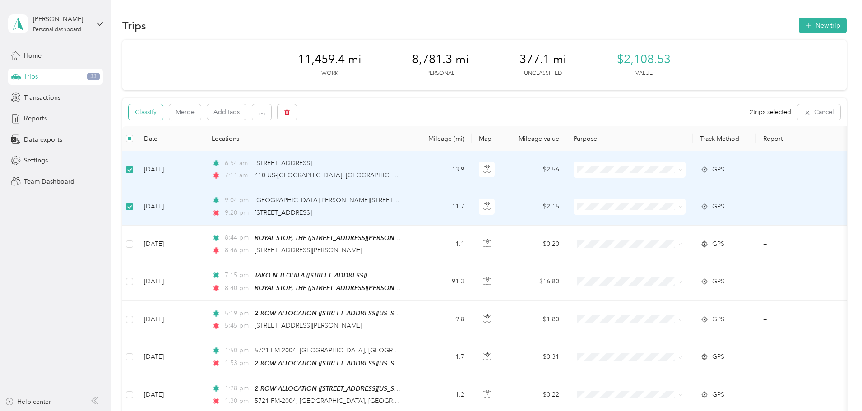
click at [163, 115] on button "Classify" at bounding box center [146, 112] width 34 height 16
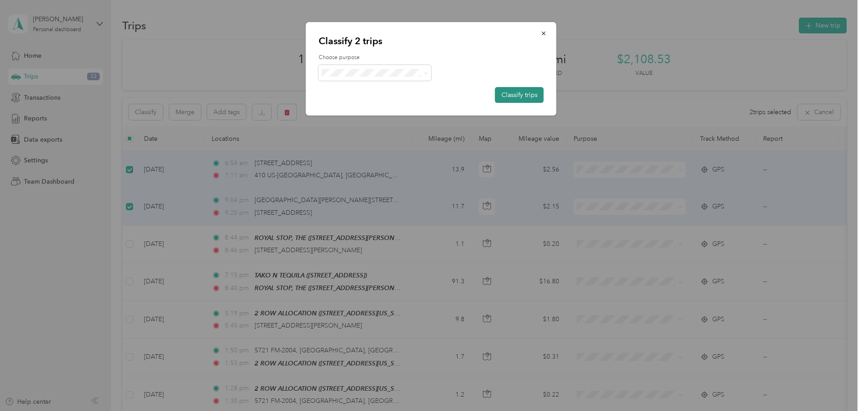
click at [516, 96] on button "Classify trips" at bounding box center [519, 95] width 49 height 16
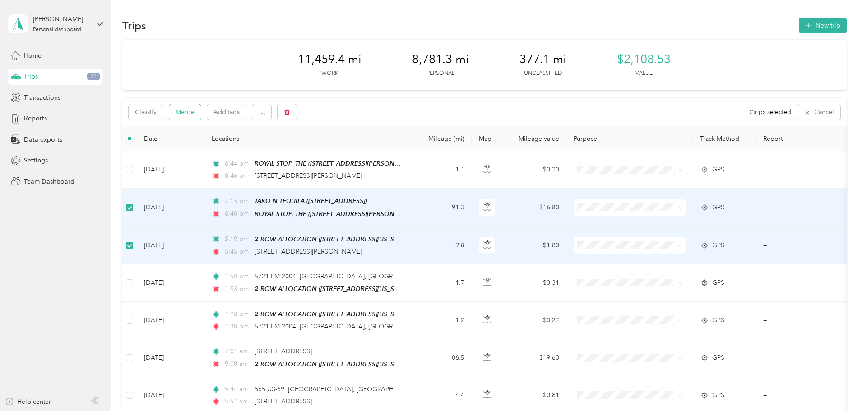
click at [201, 109] on button "Merge" at bounding box center [185, 112] width 32 height 16
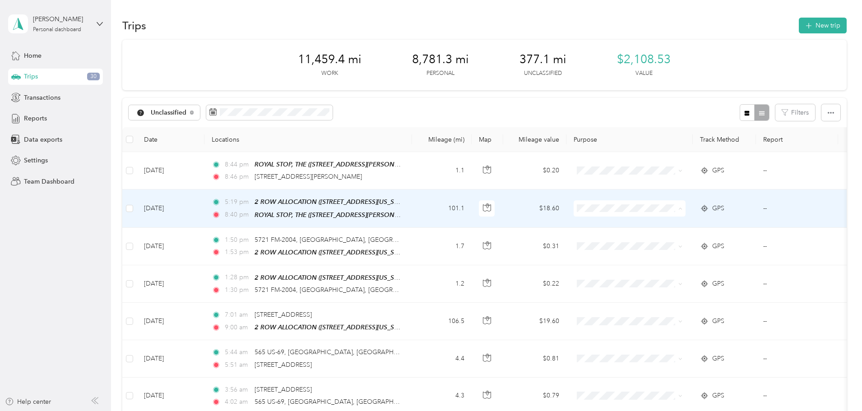
click at [675, 225] on li "Del Papa Distributing" at bounding box center [689, 225] width 112 height 16
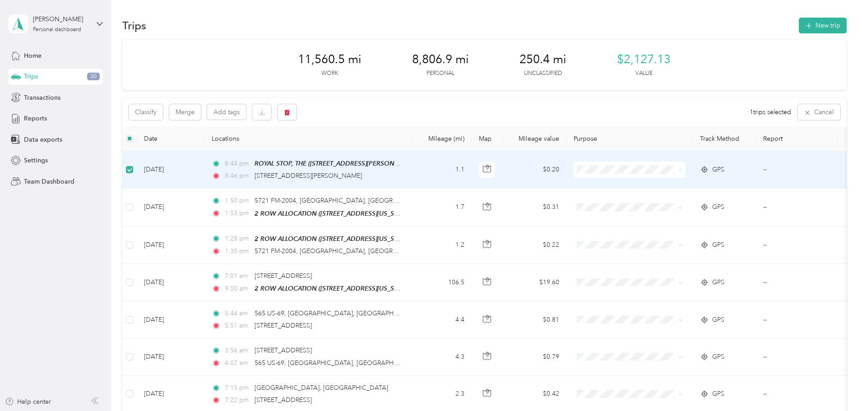
click at [663, 205] on li "Personal" at bounding box center [689, 202] width 112 height 16
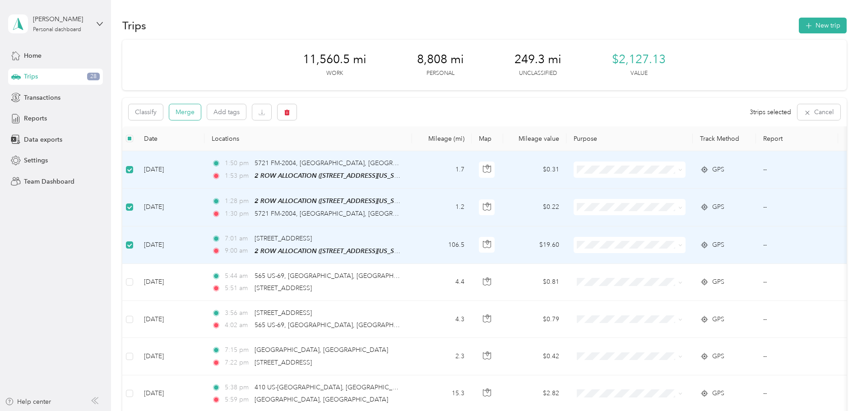
click at [201, 110] on button "Merge" at bounding box center [185, 112] width 32 height 16
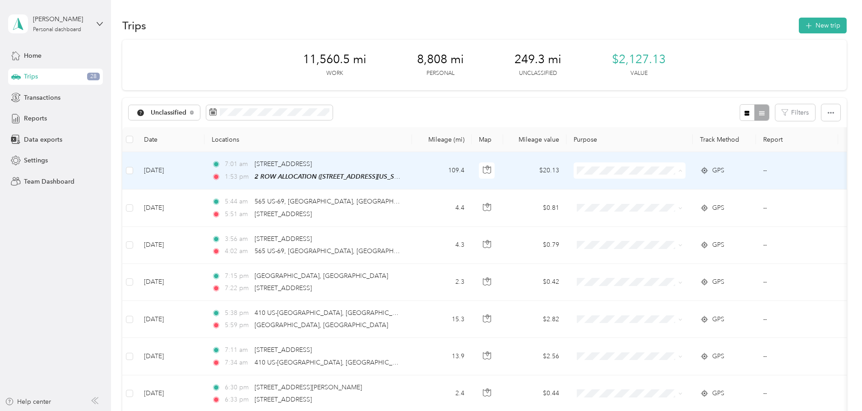
click at [700, 183] on span "Del Papa Distributing" at bounding box center [697, 187] width 83 height 9
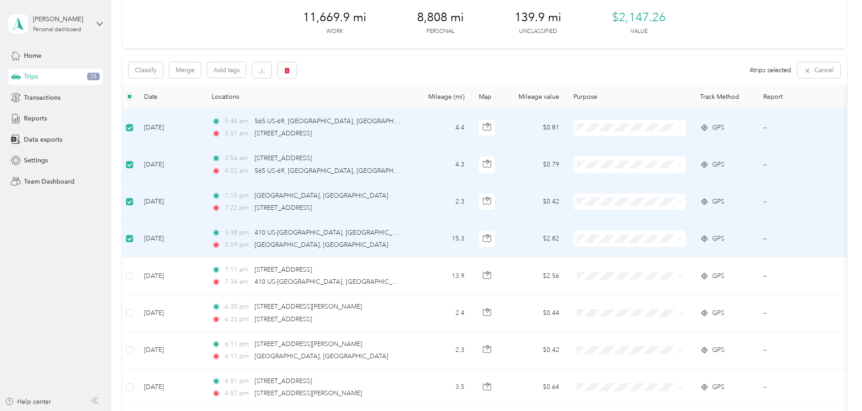
scroll to position [45, 0]
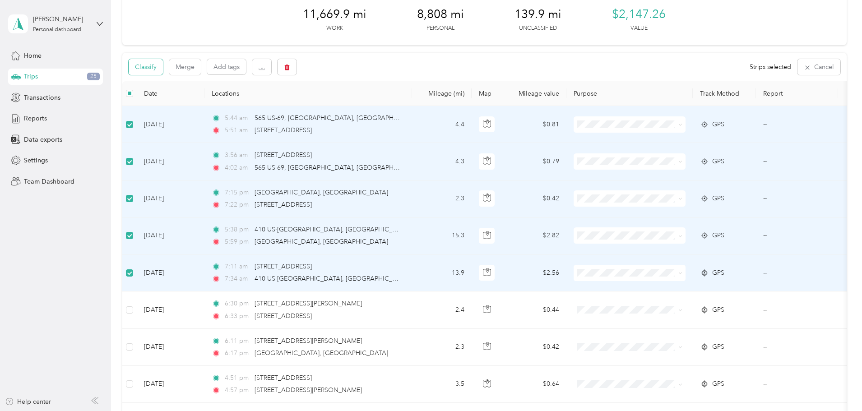
click at [163, 66] on button "Classify" at bounding box center [146, 67] width 34 height 16
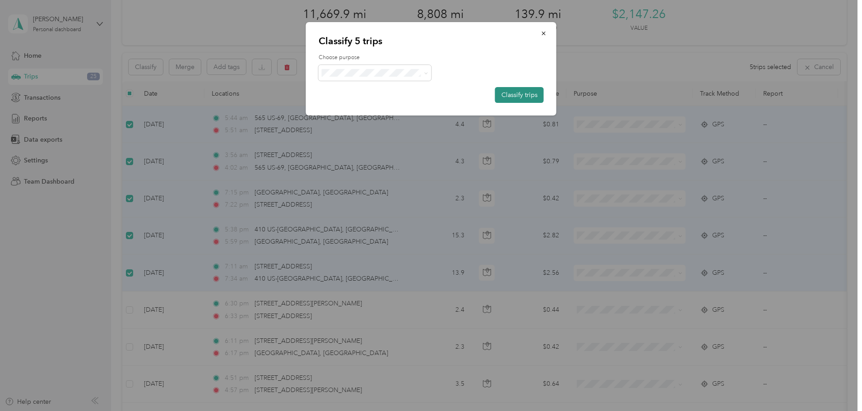
click at [511, 92] on button "Classify trips" at bounding box center [519, 95] width 49 height 16
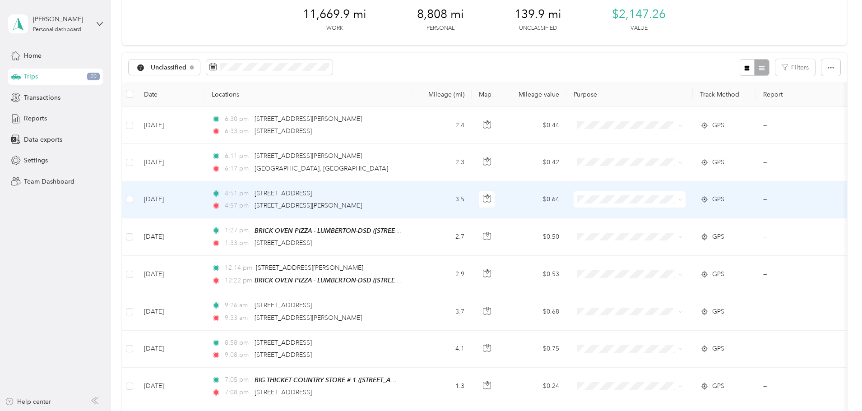
click at [401, 199] on div "4:51 pm 101–[STREET_ADDRESS] 4:57 pm [STREET_ADDRESS][PERSON_NAME][PERSON_NAME]" at bounding box center [306, 200] width 189 height 22
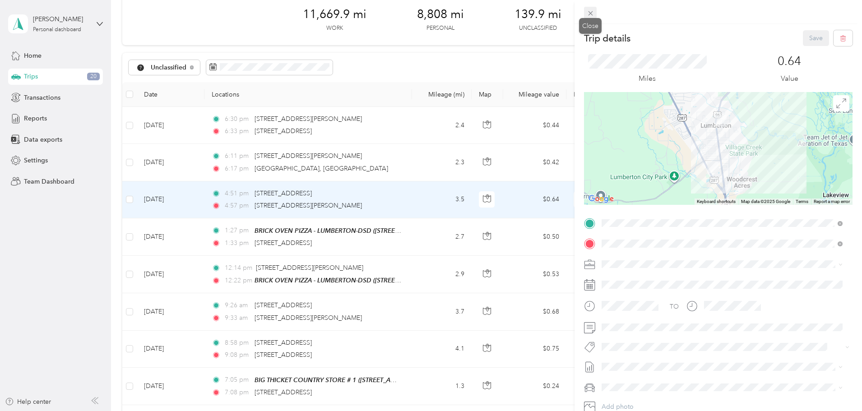
click at [587, 12] on icon at bounding box center [591, 13] width 8 height 8
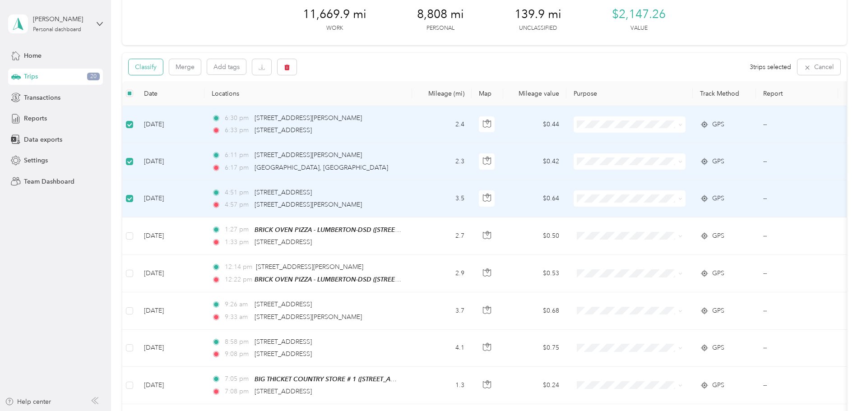
click at [163, 70] on button "Classify" at bounding box center [146, 67] width 34 height 16
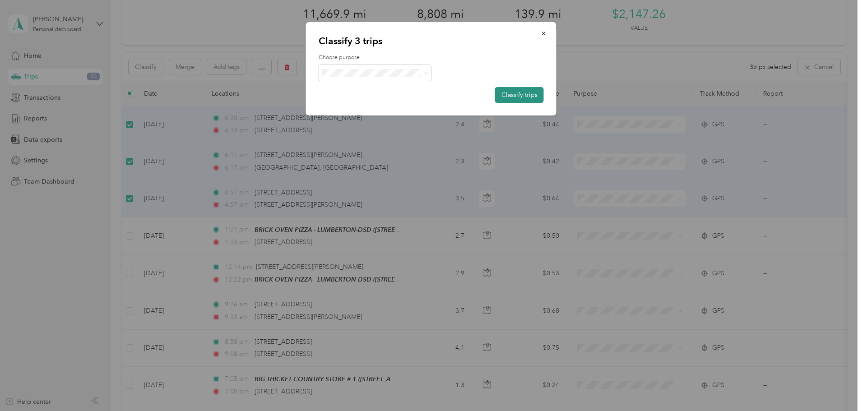
click at [516, 90] on button "Classify trips" at bounding box center [519, 95] width 49 height 16
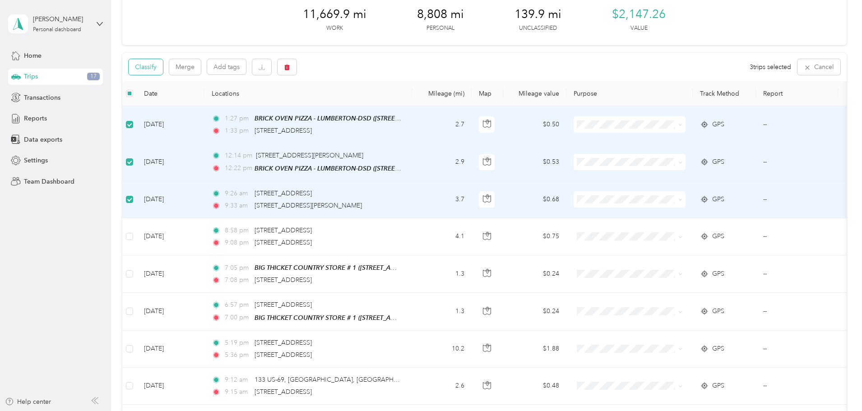
click at [163, 67] on button "Classify" at bounding box center [146, 67] width 34 height 16
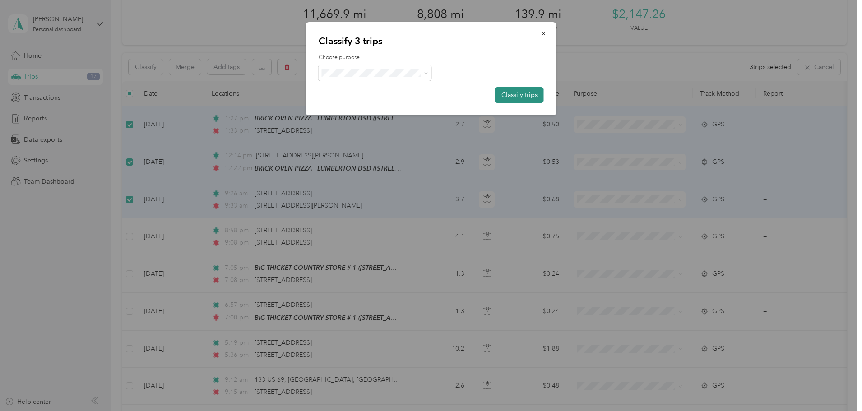
click at [509, 91] on button "Classify trips" at bounding box center [519, 95] width 49 height 16
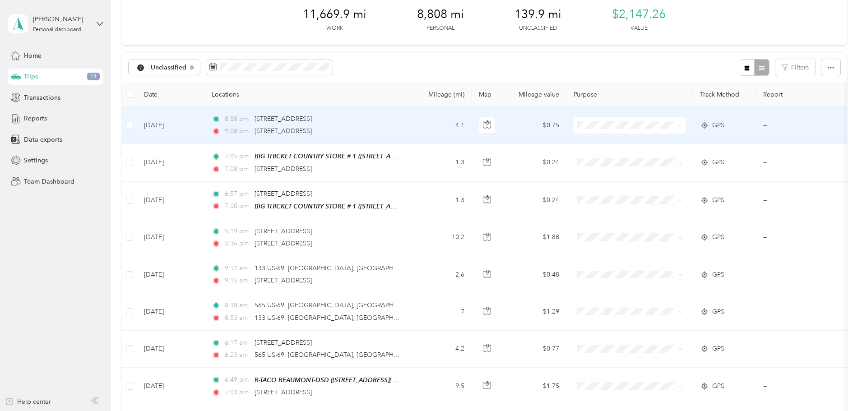
click at [401, 121] on div "8:58 pm [STREET_ADDRESS]" at bounding box center [306, 119] width 189 height 10
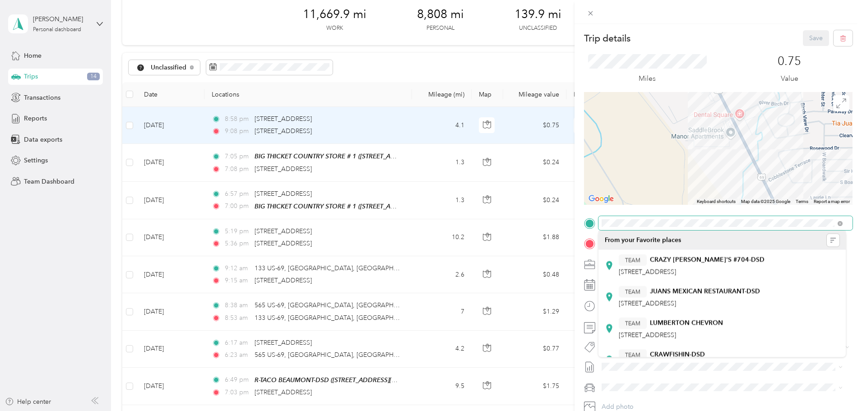
drag, startPoint x: 732, startPoint y: 154, endPoint x: 680, endPoint y: 238, distance: 98.5
click at [680, 411] on div "Trip details Save This trip cannot be edited because it is either under review,…" at bounding box center [428, 411] width 857 height 0
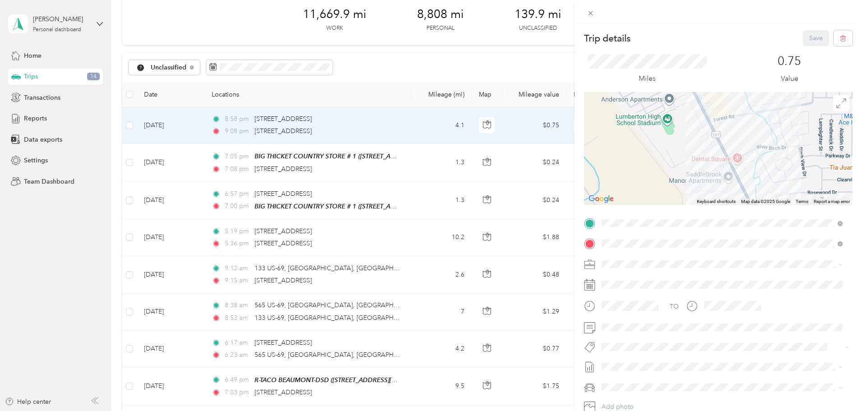
drag, startPoint x: 678, startPoint y: 146, endPoint x: 676, endPoint y: 188, distance: 42.0
click at [676, 188] on div at bounding box center [718, 148] width 268 height 113
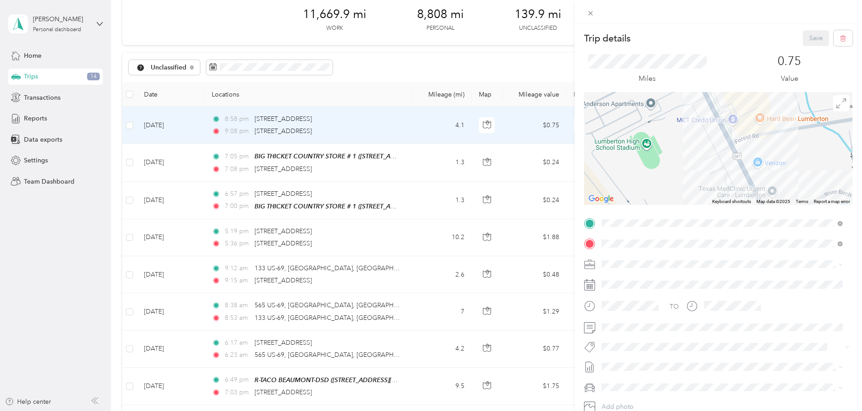
drag, startPoint x: 681, startPoint y: 117, endPoint x: 672, endPoint y: 196, distance: 79.1
click at [672, 196] on div at bounding box center [718, 148] width 268 height 113
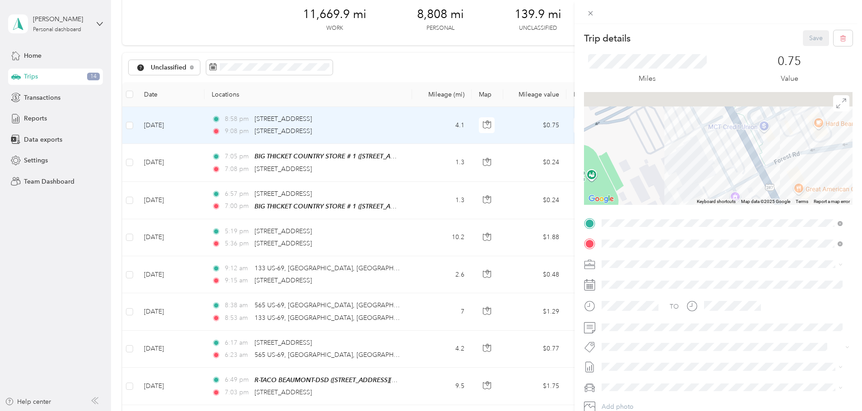
drag, startPoint x: 694, startPoint y: 143, endPoint x: 667, endPoint y: 203, distance: 65.8
click at [667, 203] on div at bounding box center [718, 148] width 268 height 113
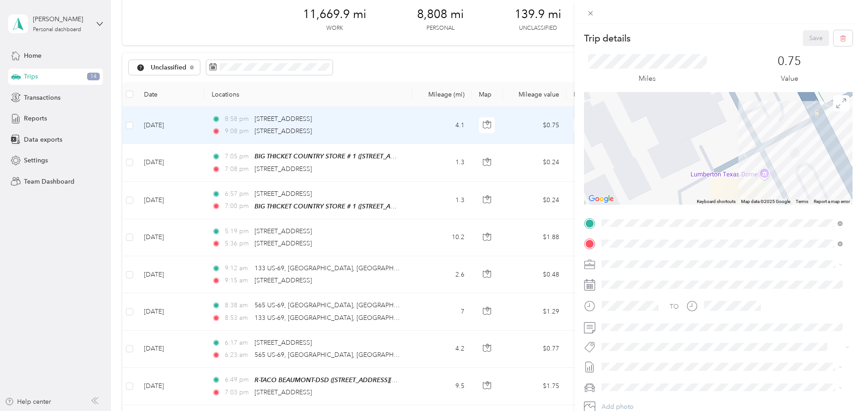
drag, startPoint x: 680, startPoint y: 195, endPoint x: 665, endPoint y: 127, distance: 69.7
click at [665, 127] on div at bounding box center [718, 148] width 268 height 113
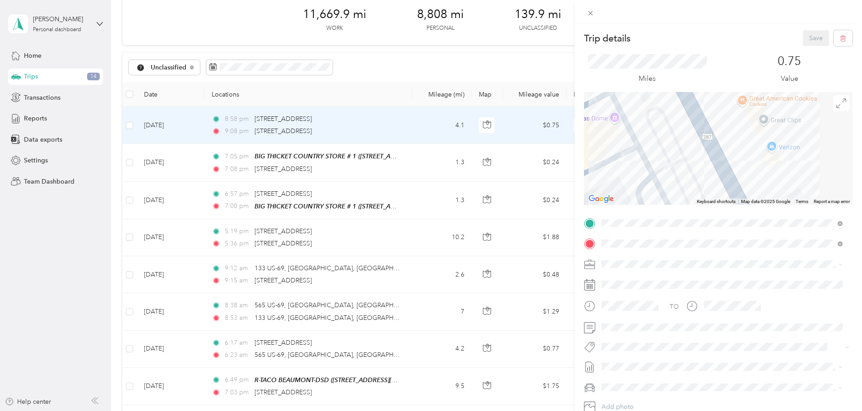
drag, startPoint x: 719, startPoint y: 187, endPoint x: 568, endPoint y: 128, distance: 161.7
click at [568, 128] on div "Trip details Save This trip cannot be edited because it is either under review,…" at bounding box center [431, 205] width 862 height 411
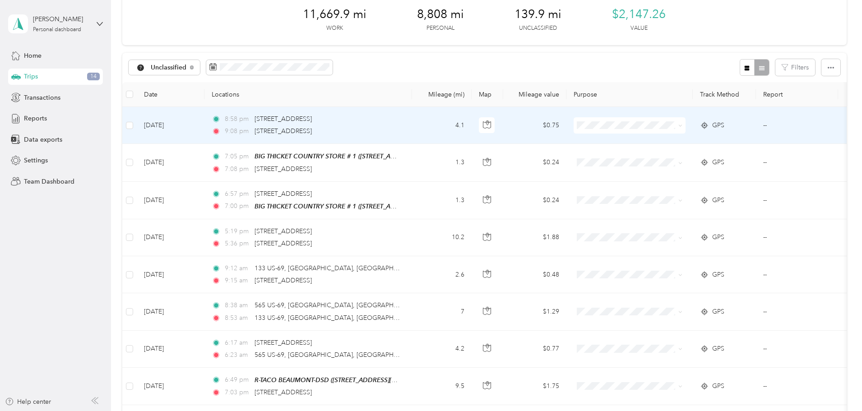
click at [204, 126] on td "[DATE]" at bounding box center [171, 125] width 68 height 37
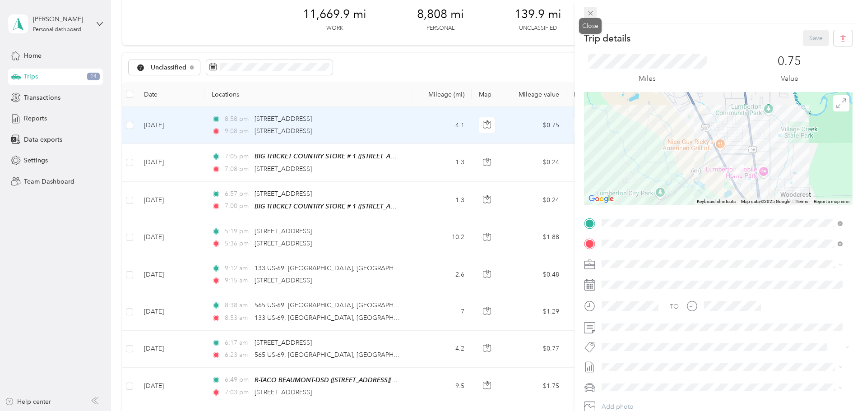
click at [593, 14] on icon at bounding box center [591, 13] width 8 height 8
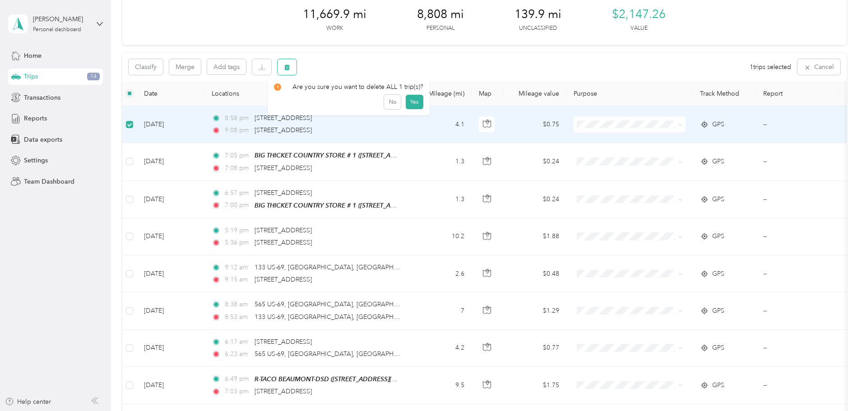
click at [296, 68] on button "button" at bounding box center [286, 67] width 19 height 16
click at [412, 102] on button "Yes" at bounding box center [415, 104] width 18 height 14
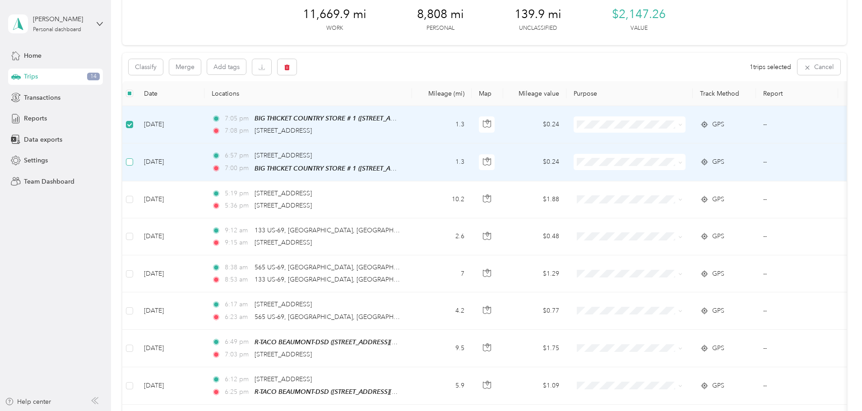
click at [137, 157] on td at bounding box center [129, 161] width 14 height 37
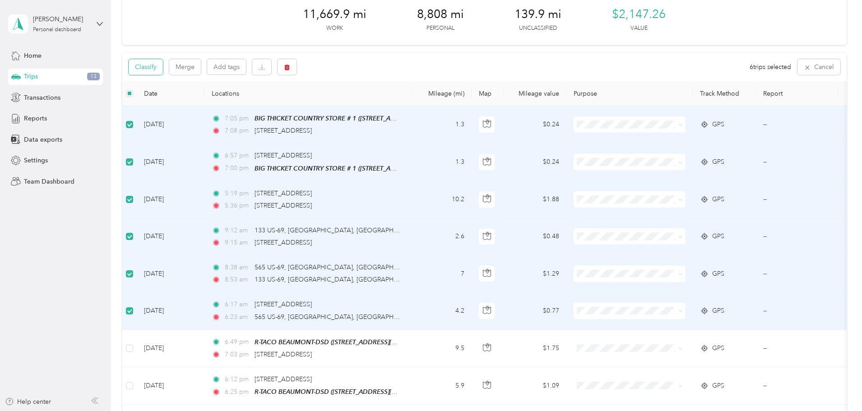
click at [163, 67] on button "Classify" at bounding box center [146, 67] width 34 height 16
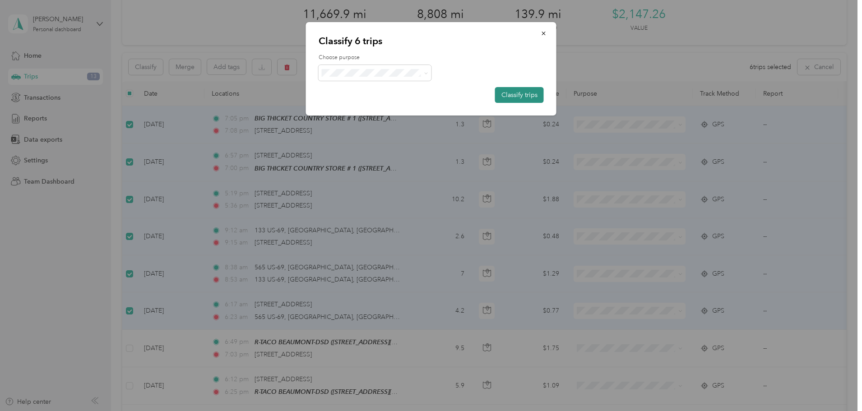
click at [518, 94] on button "Classify trips" at bounding box center [519, 95] width 49 height 16
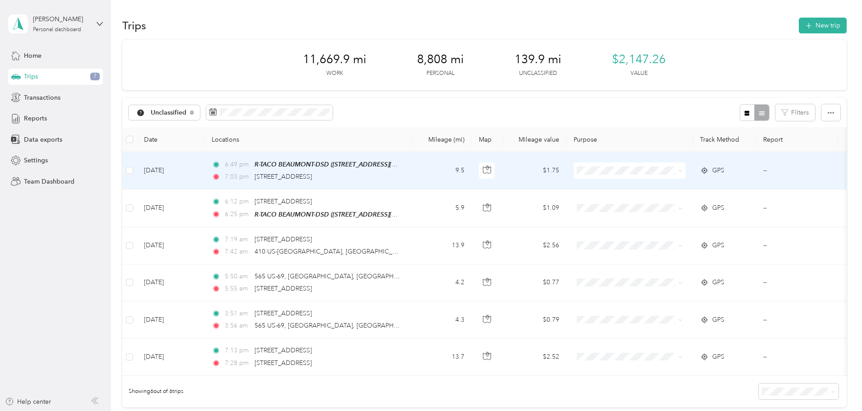
click at [412, 172] on td "6:49 pm R-TACO BEAUMONT-DSD ([STREET_ADDRESS][PERSON_NAME]) 7:03 pm [STREET_ADD…" at bounding box center [308, 170] width 208 height 37
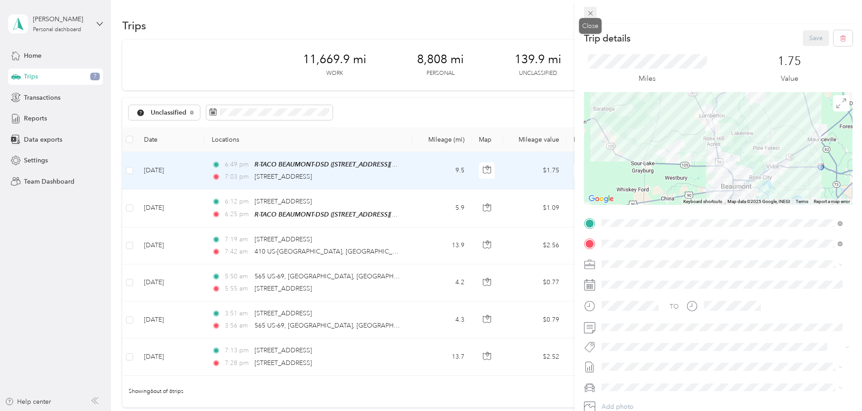
click at [591, 12] on icon at bounding box center [591, 13] width 8 height 8
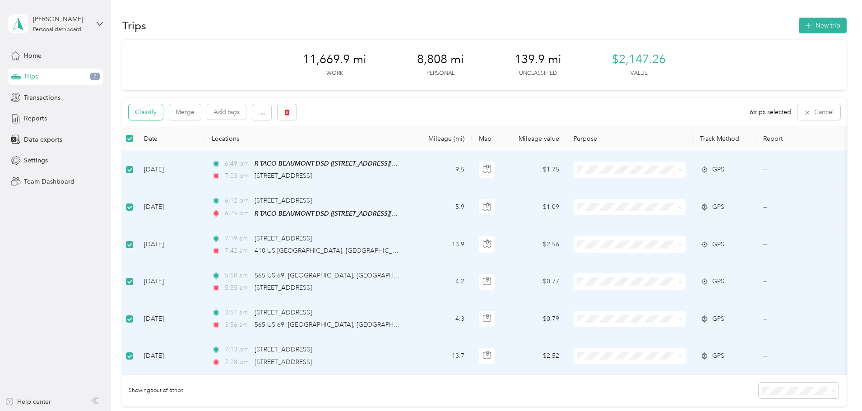
click at [163, 115] on button "Classify" at bounding box center [146, 112] width 34 height 16
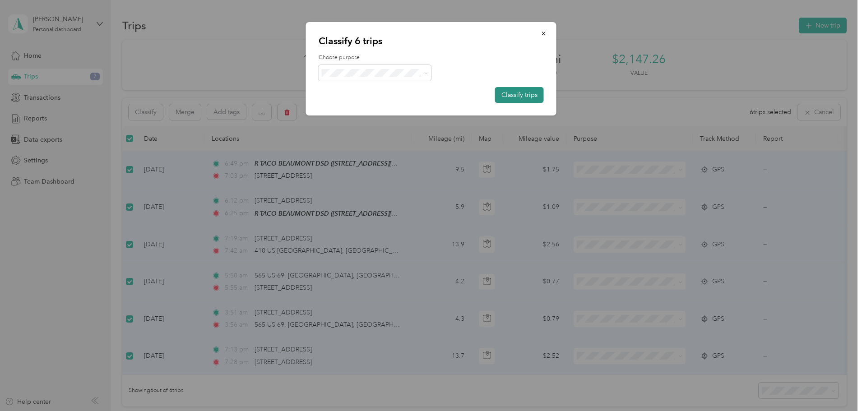
click at [515, 96] on button "Classify trips" at bounding box center [519, 95] width 49 height 16
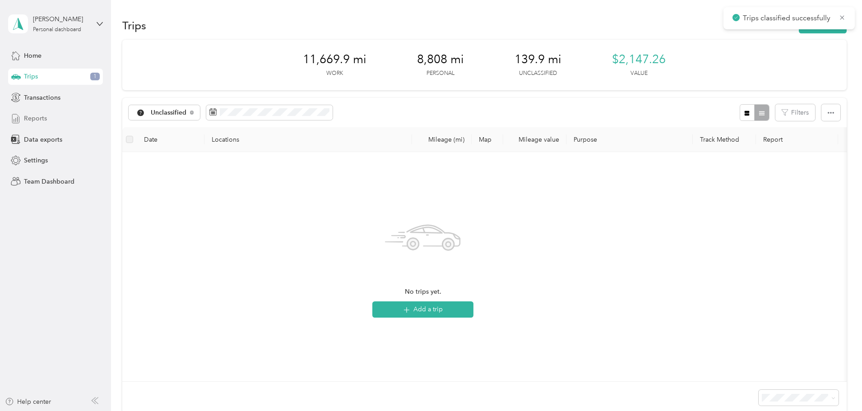
click at [35, 120] on span "Reports" at bounding box center [35, 118] width 23 height 9
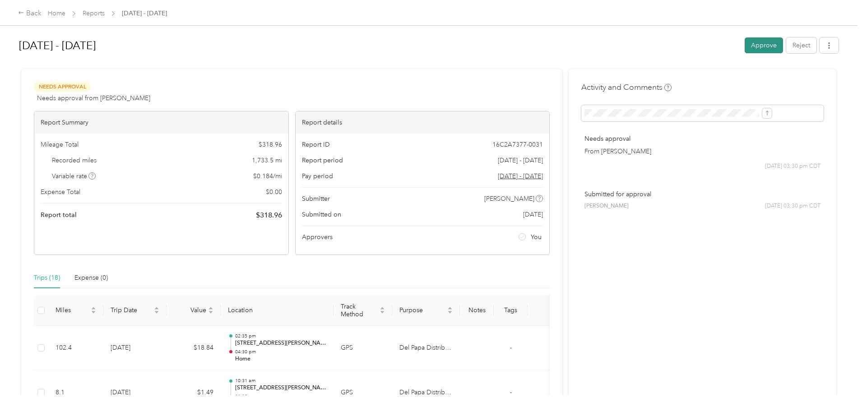
click at [744, 48] on button "Approve" at bounding box center [763, 45] width 38 height 16
